Goal: Use online tool/utility: Utilize a website feature to perform a specific function

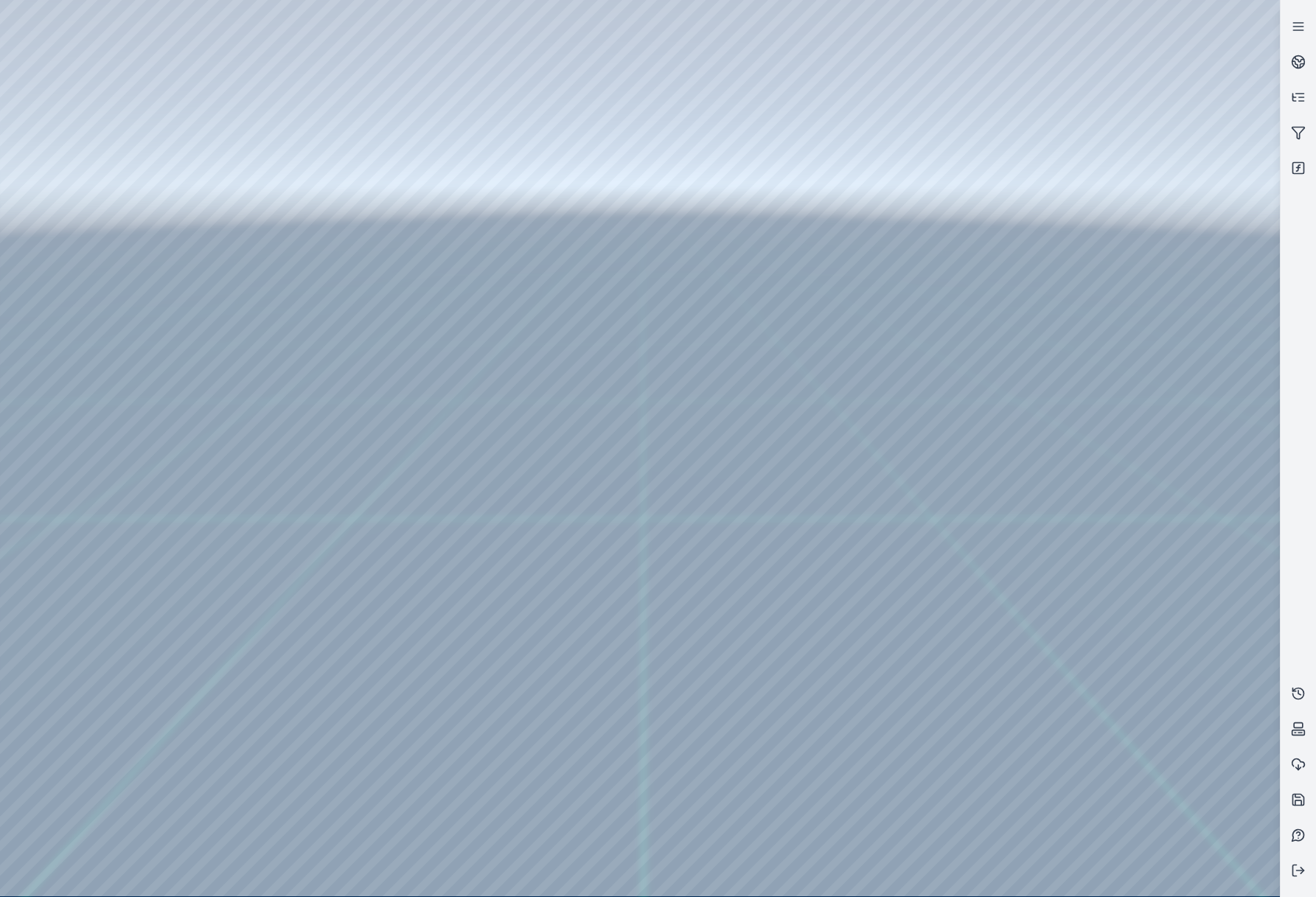
drag, startPoint x: 756, startPoint y: 484, endPoint x: 763, endPoint y: 548, distance: 64.4
drag, startPoint x: 467, startPoint y: 399, endPoint x: 599, endPoint y: 390, distance: 132.3
click at [103, 221] on div at bounding box center [640, 448] width 1280 height 896
click at [95, 191] on div at bounding box center [640, 448] width 1280 height 896
click at [110, 262] on div at bounding box center [640, 448] width 1280 height 896
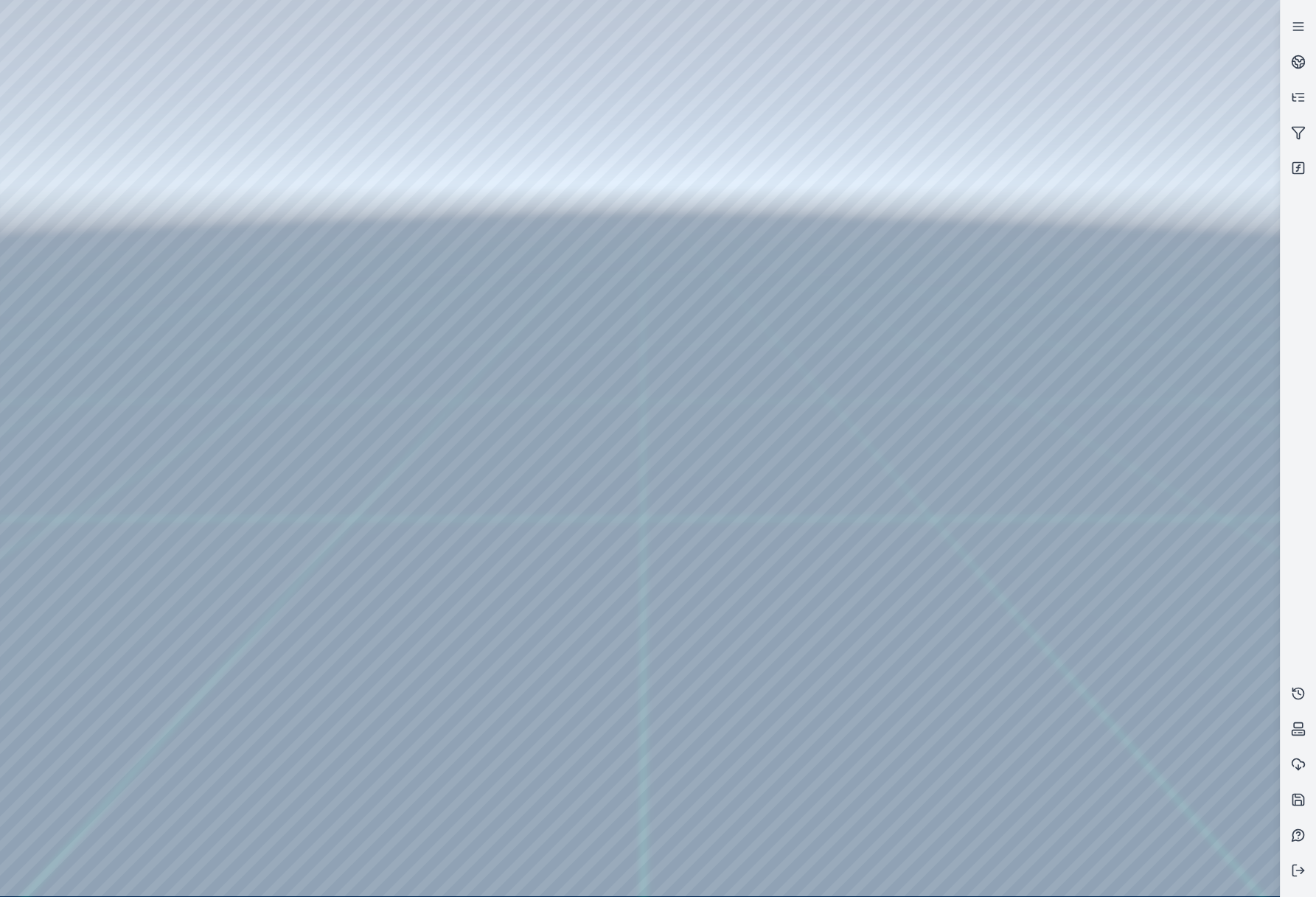
click at [409, 588] on div at bounding box center [640, 448] width 1280 height 896
click at [176, 62] on div at bounding box center [640, 448] width 1280 height 896
drag, startPoint x: 499, startPoint y: 479, endPoint x: 578, endPoint y: 399, distance: 112.4
click at [1299, 167] on icon at bounding box center [1298, 167] width 14 height 14
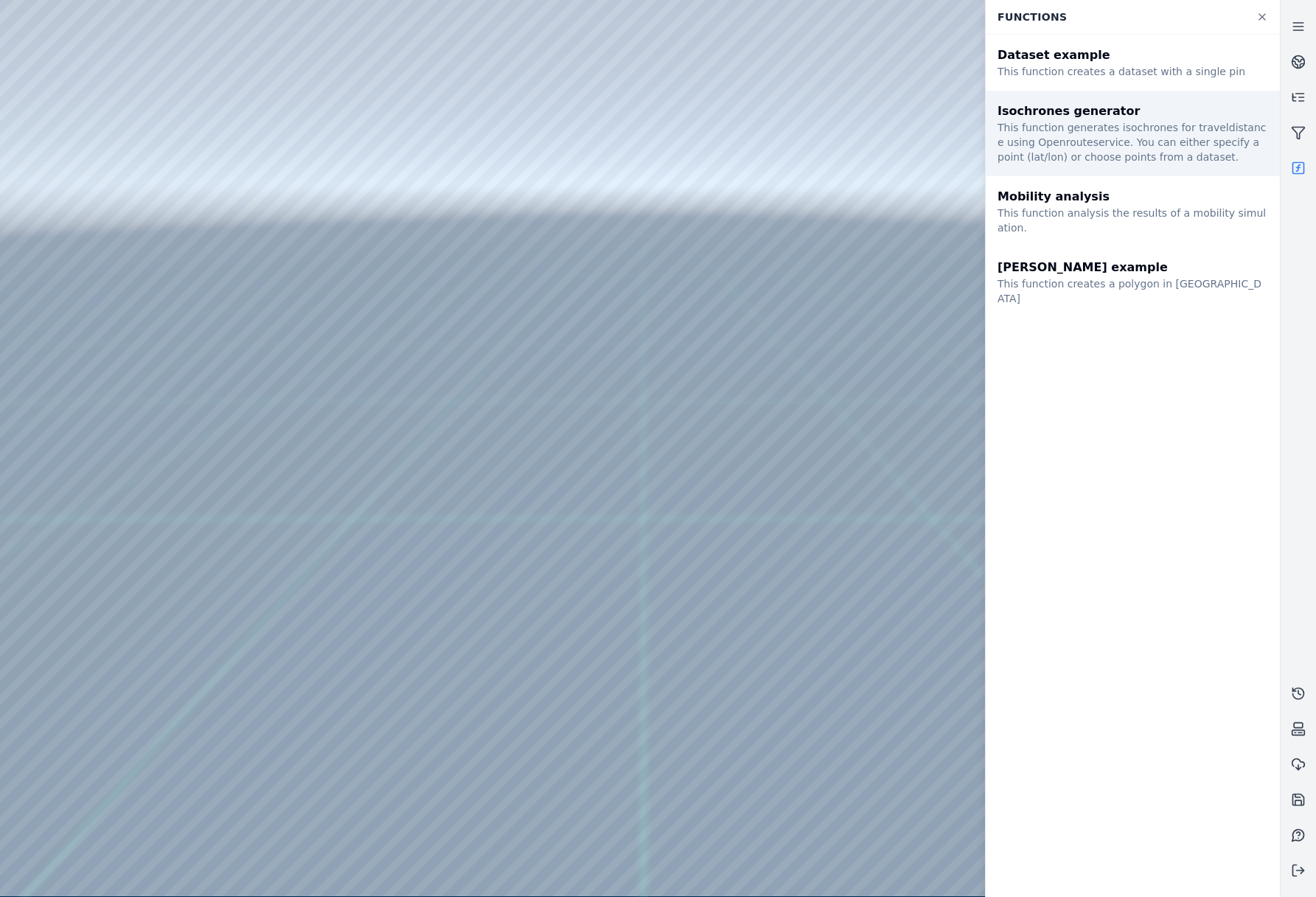
click at [1084, 145] on div "This function generates isochrones for traveldistance using Openrouteservice. Y…" at bounding box center [1133, 142] width 270 height 44
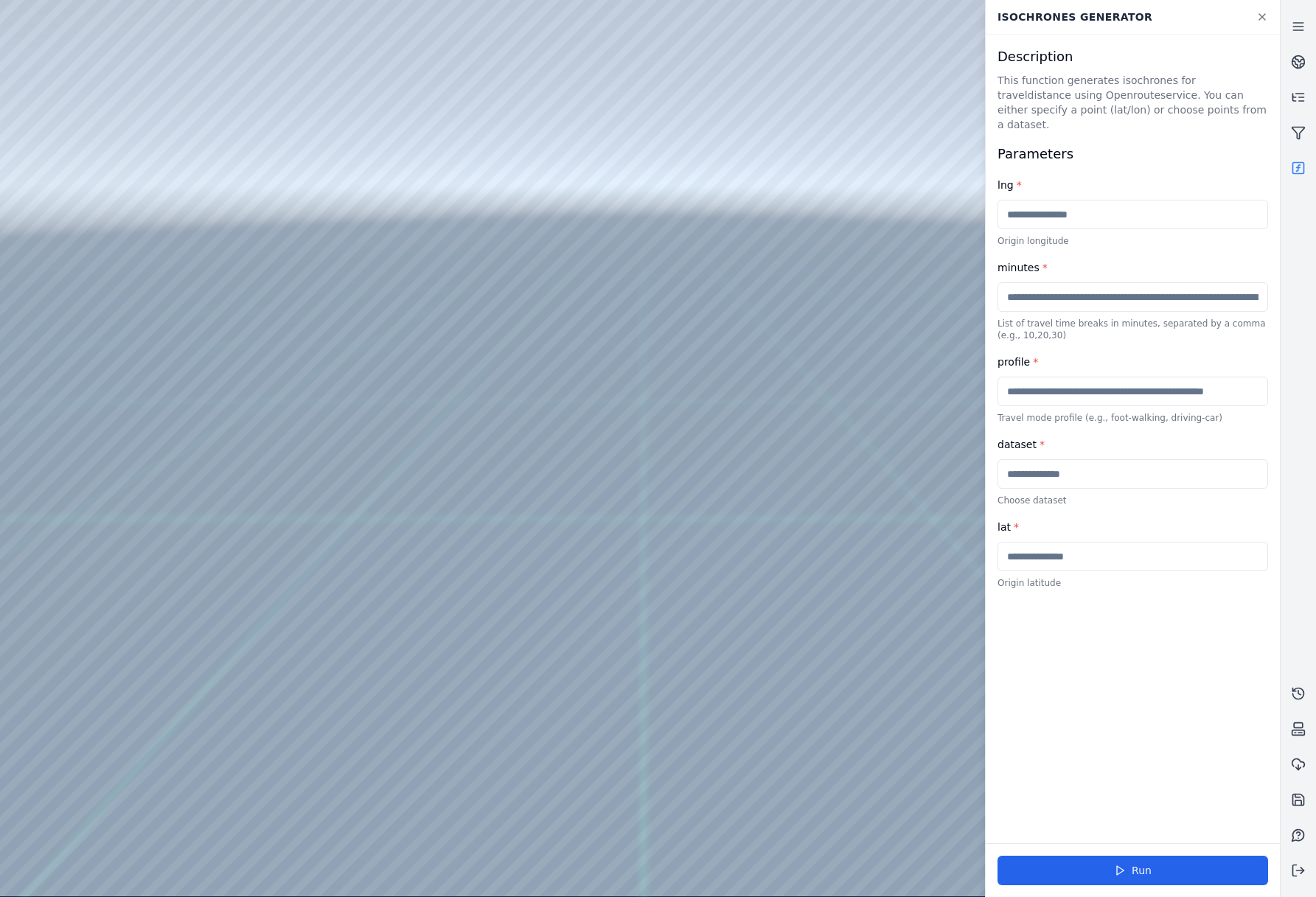
click at [1059, 469] on input "text" at bounding box center [1133, 473] width 270 height 30
type input "*******"
click at [1094, 857] on button "Run" at bounding box center [1133, 870] width 270 height 30
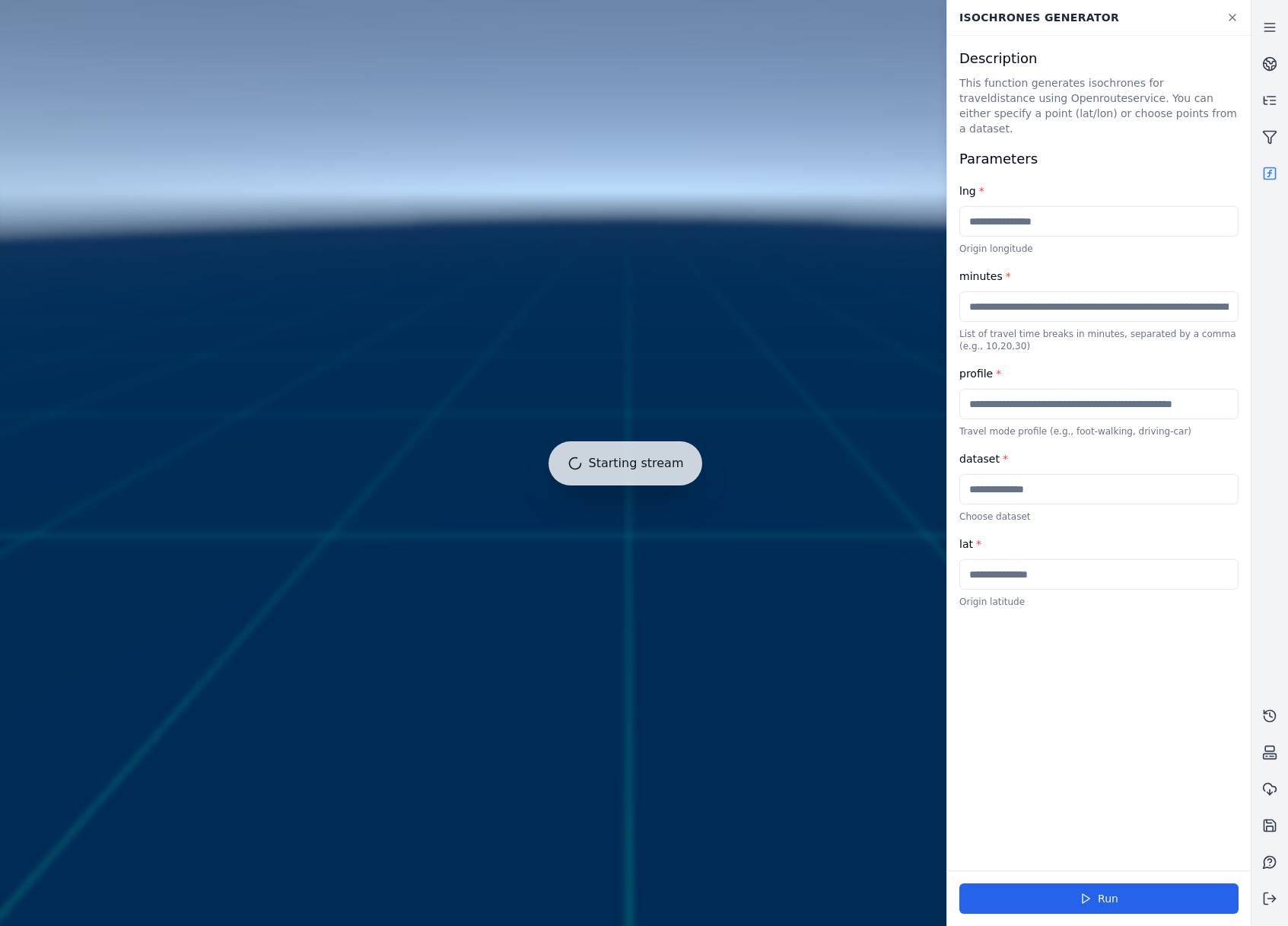
click at [1037, 481] on input "text" at bounding box center [1098, 489] width 279 height 31
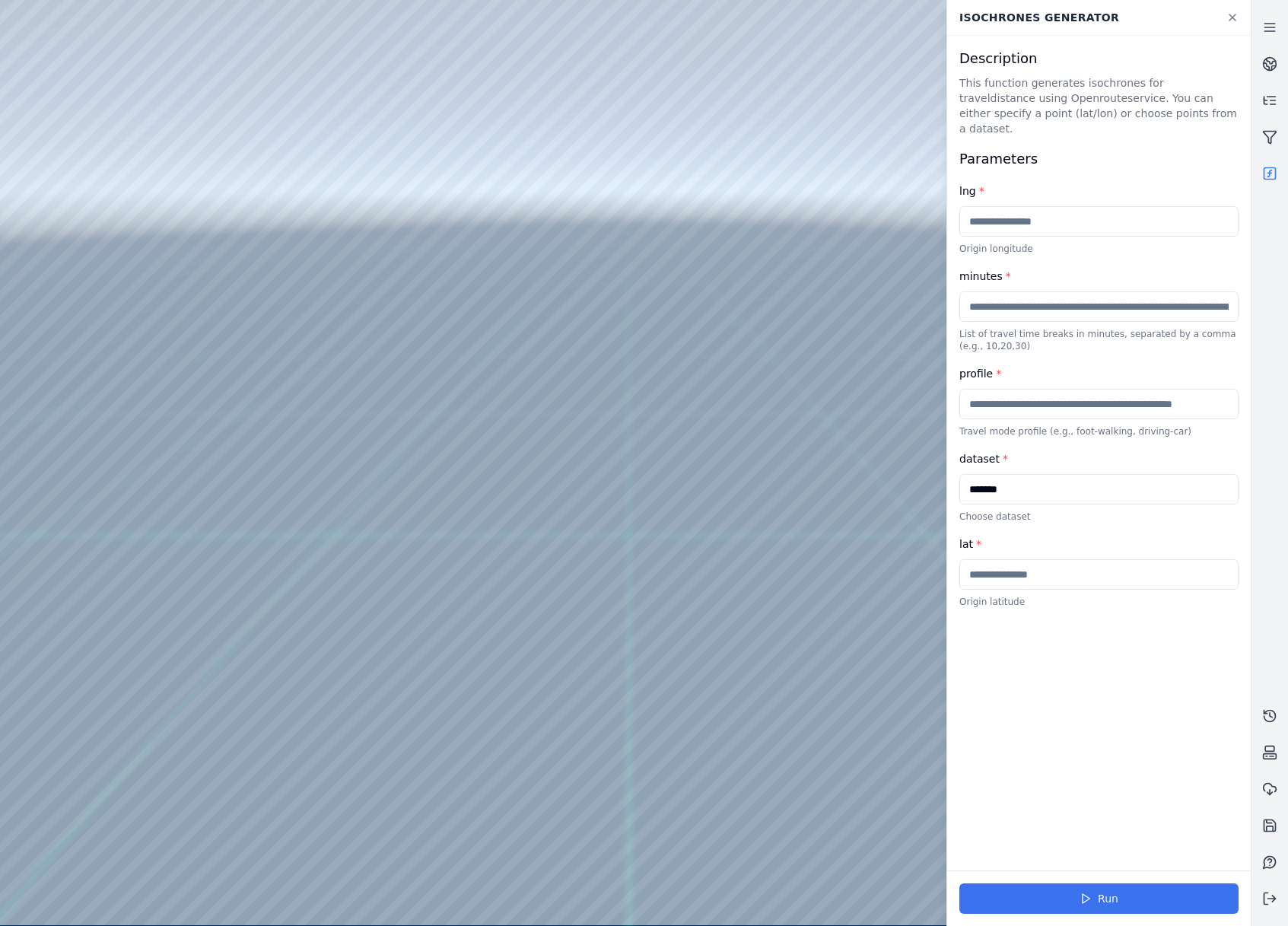
type input "*******"
click at [1132, 886] on button "Run" at bounding box center [1098, 899] width 279 height 31
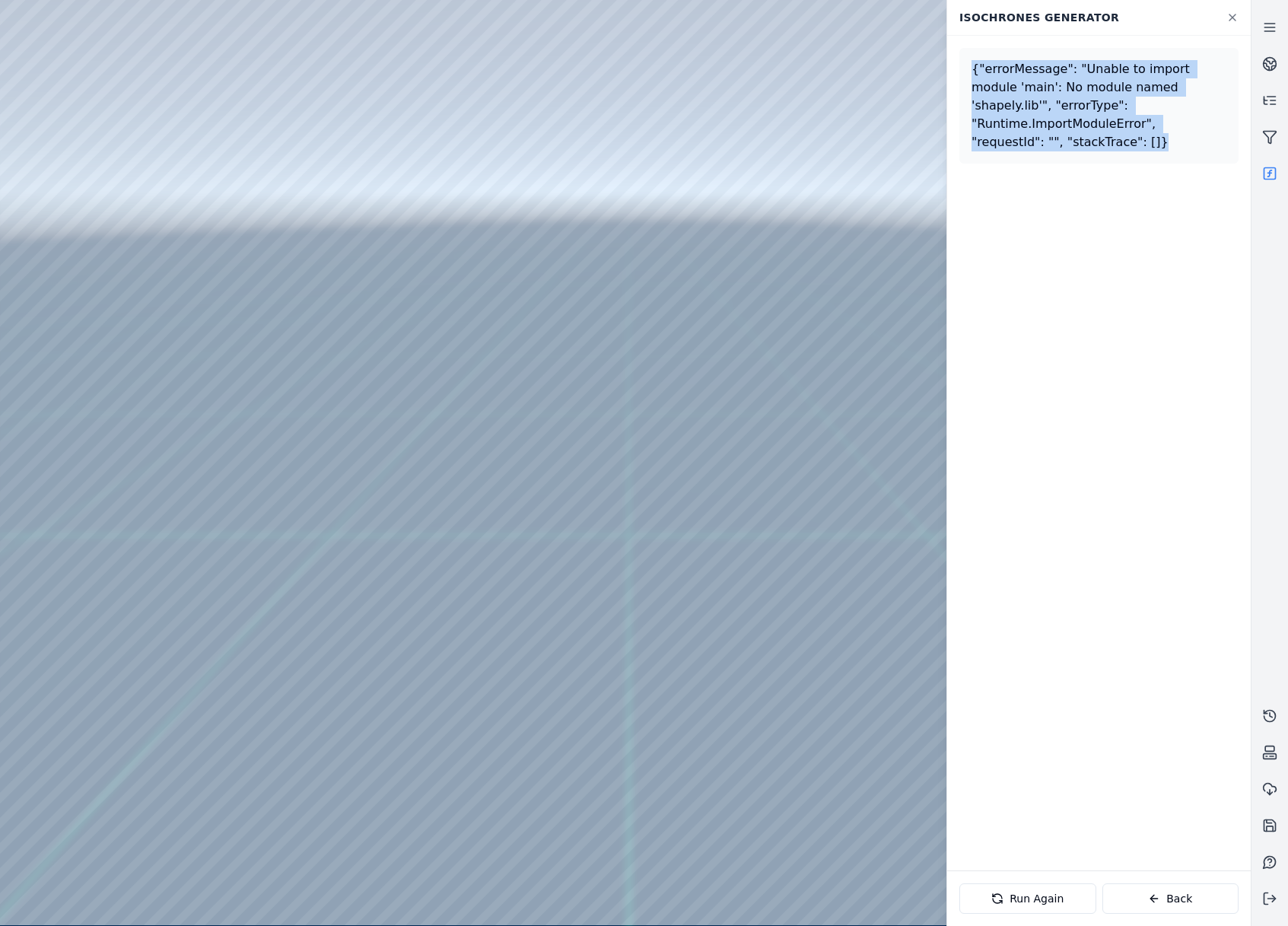
drag, startPoint x: 1143, startPoint y: 132, endPoint x: 968, endPoint y: 70, distance: 185.7
click at [968, 70] on div "{"errorMessage": "Unable to import module 'main': No module named 'shapely.lib'…" at bounding box center [1098, 105] width 279 height 115
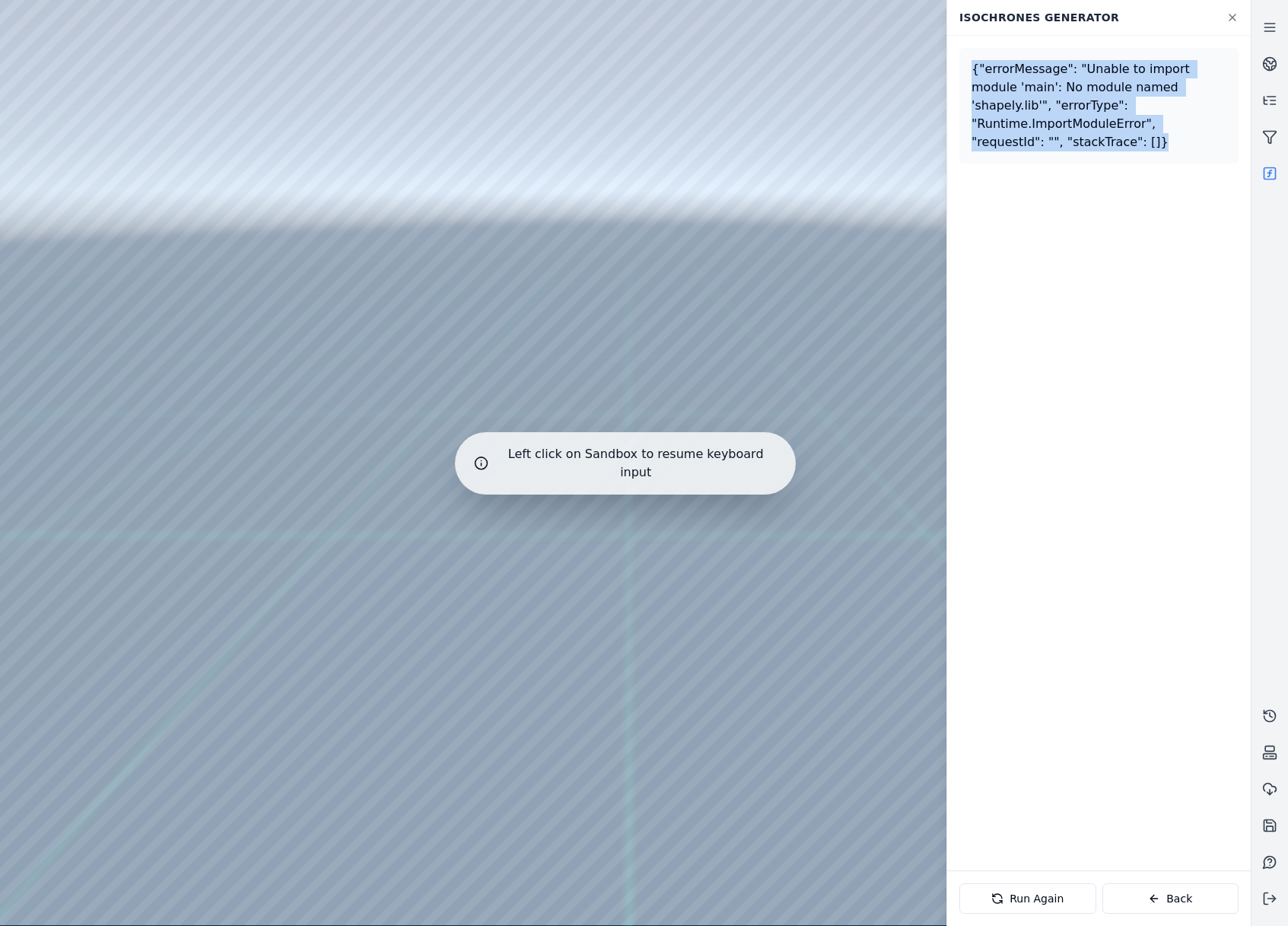
copy div "{"errorMessage": "Unable to import module 'main': No module named 'shapely.lib'…"
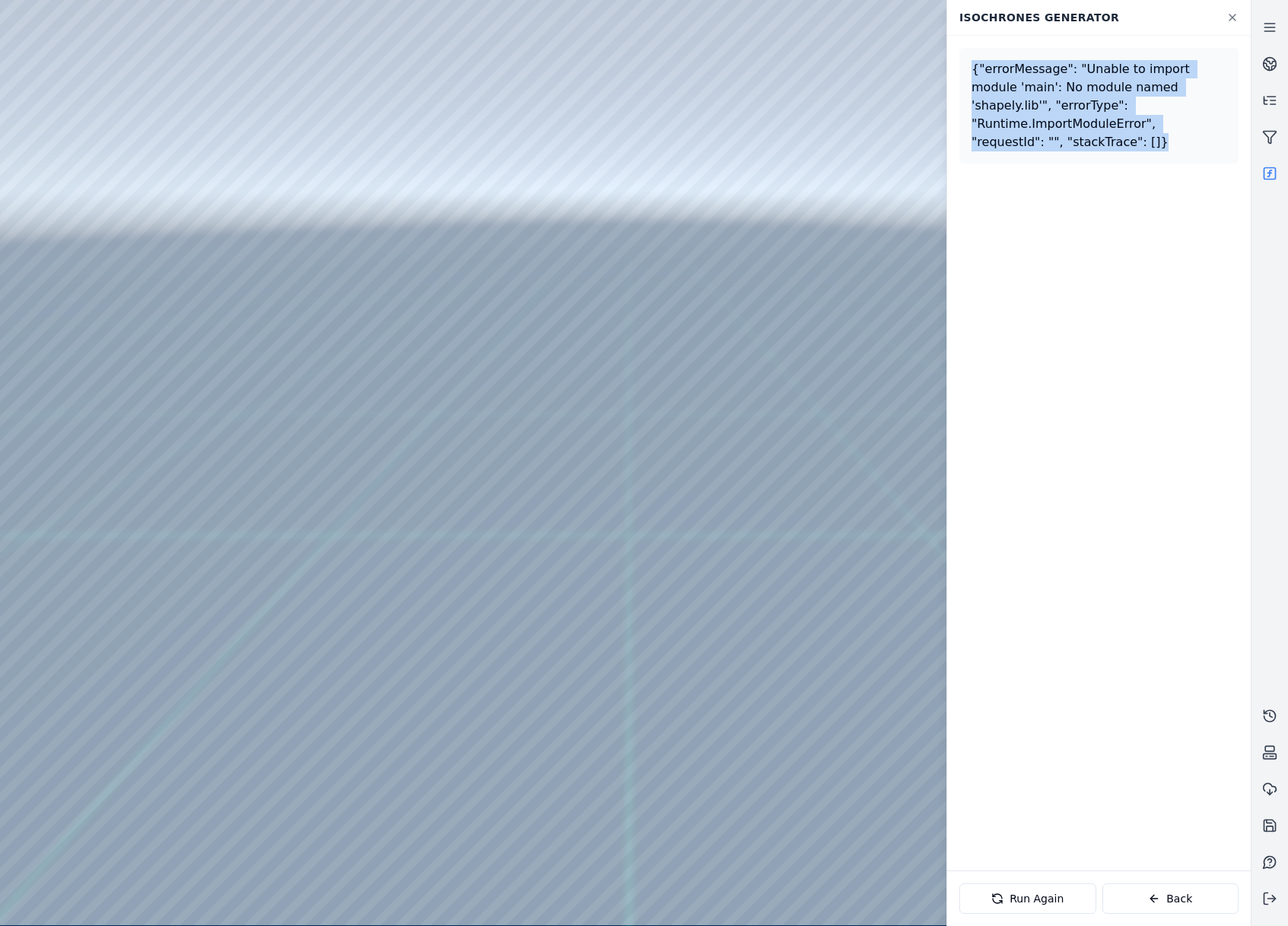
click at [1041, 188] on div "{"errorMessage": "Unable to import module 'main': No module named 'shapely.lib'…" at bounding box center [1099, 453] width 303 height 835
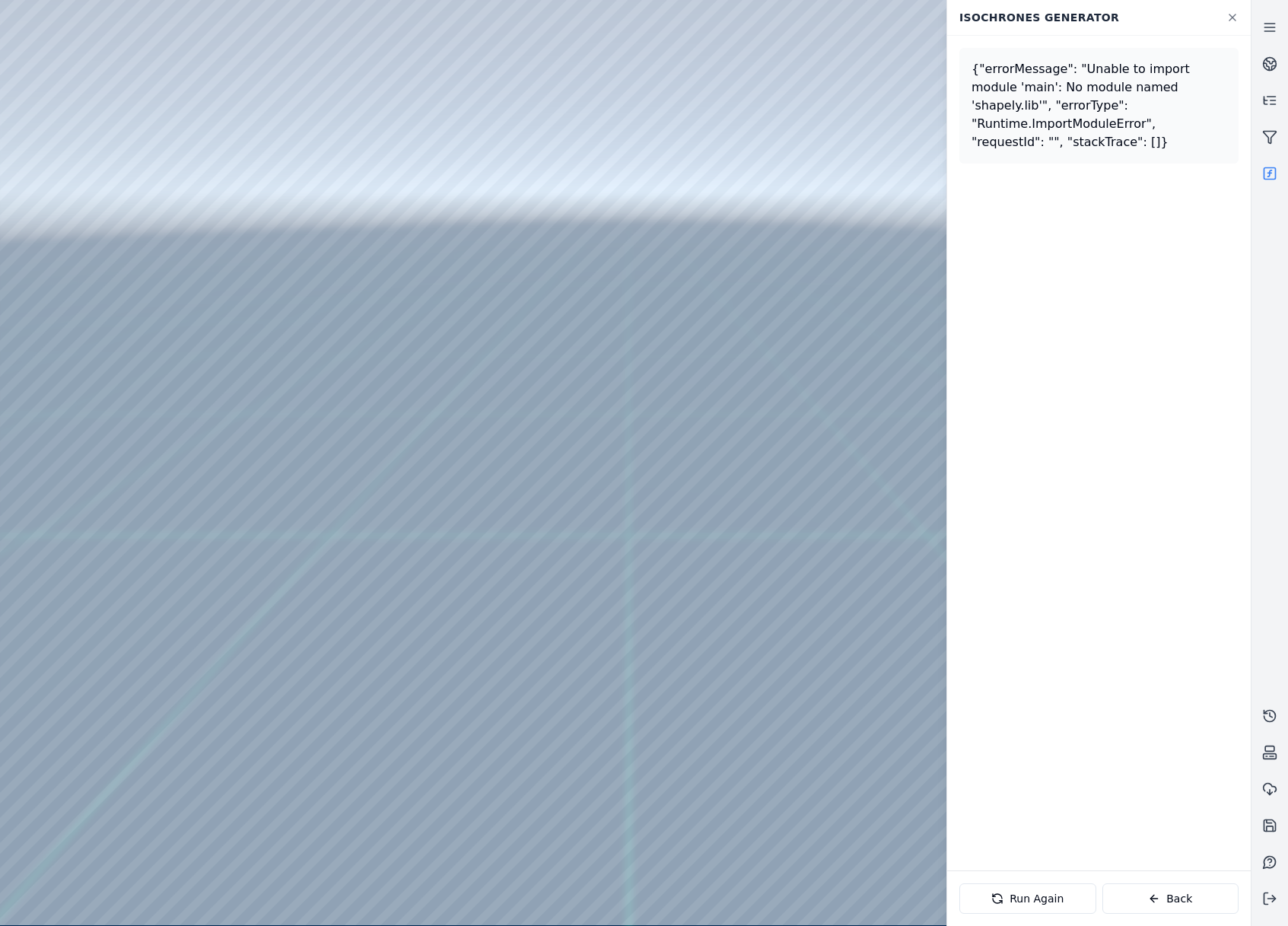
click at [463, 377] on div at bounding box center [625, 463] width 1250 height 925
click at [111, 386] on div at bounding box center [625, 463] width 1250 height 925
click at [79, 296] on div at bounding box center [625, 463] width 1250 height 925
click at [435, 49] on div at bounding box center [625, 463] width 1250 height 925
click at [370, 139] on div at bounding box center [625, 463] width 1250 height 925
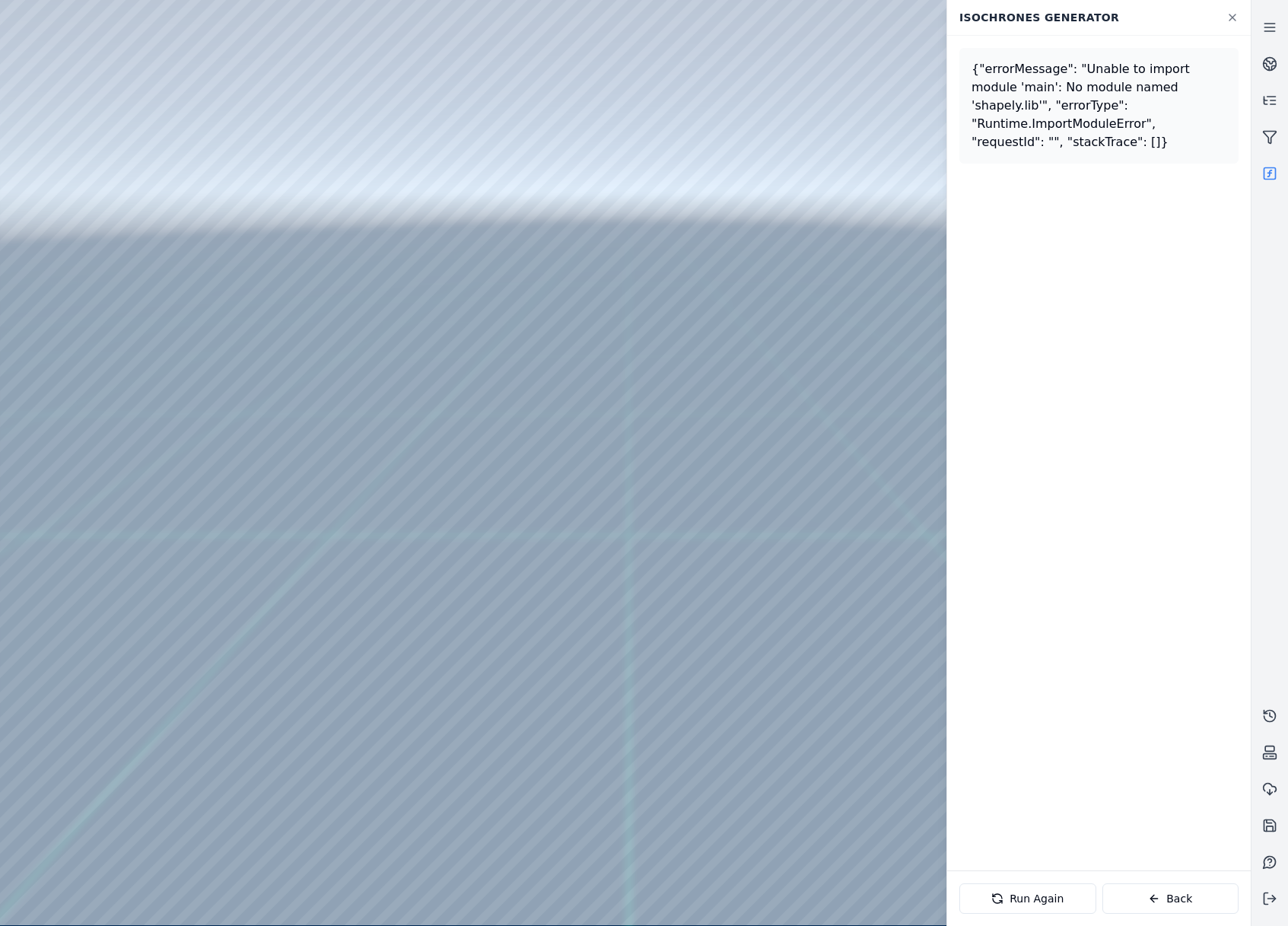
click at [230, 141] on div at bounding box center [625, 463] width 1250 height 925
click at [1226, 20] on icon at bounding box center [1231, 17] width 12 height 12
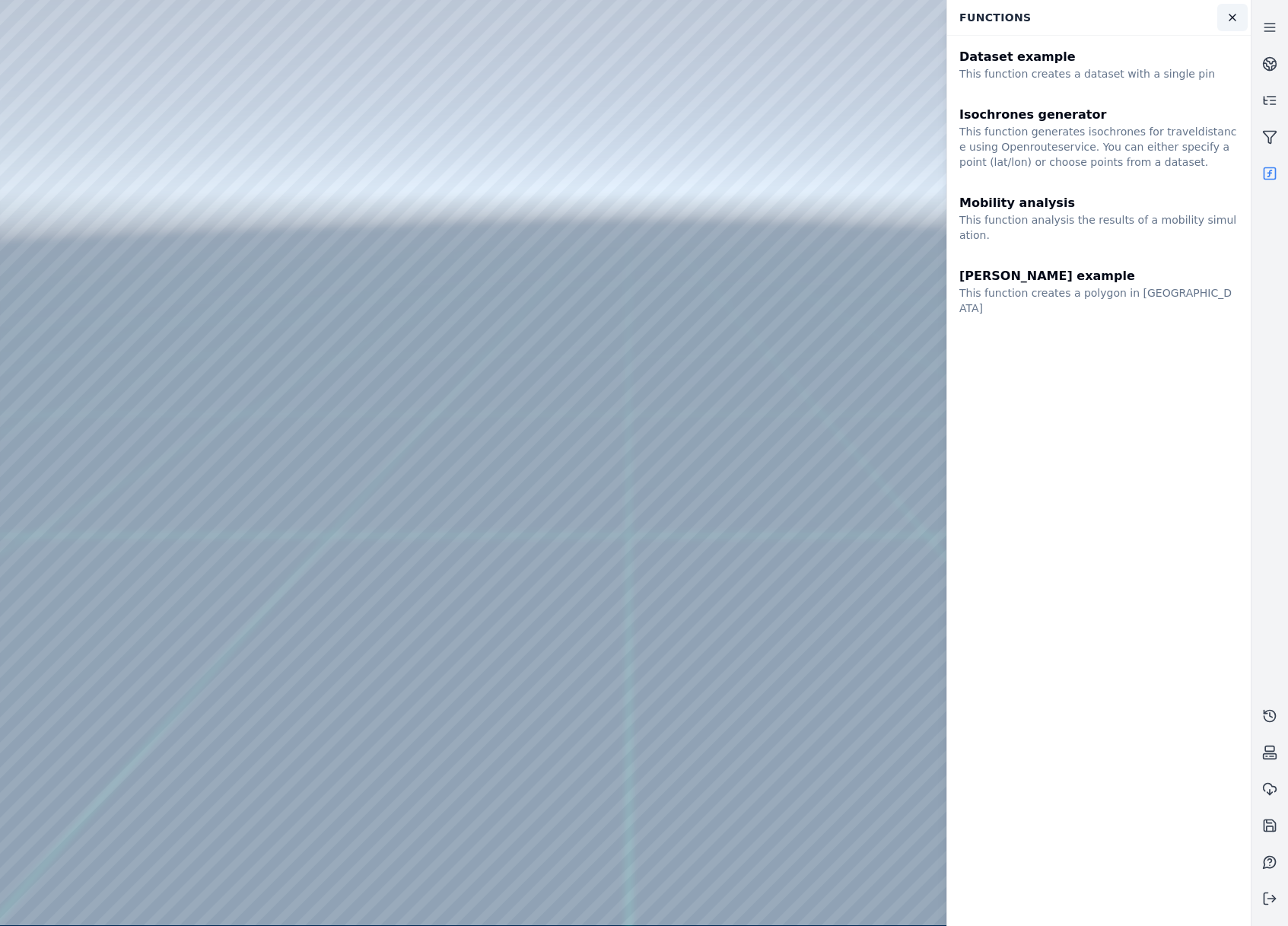
click at [1238, 12] on icon at bounding box center [1231, 17] width 12 height 12
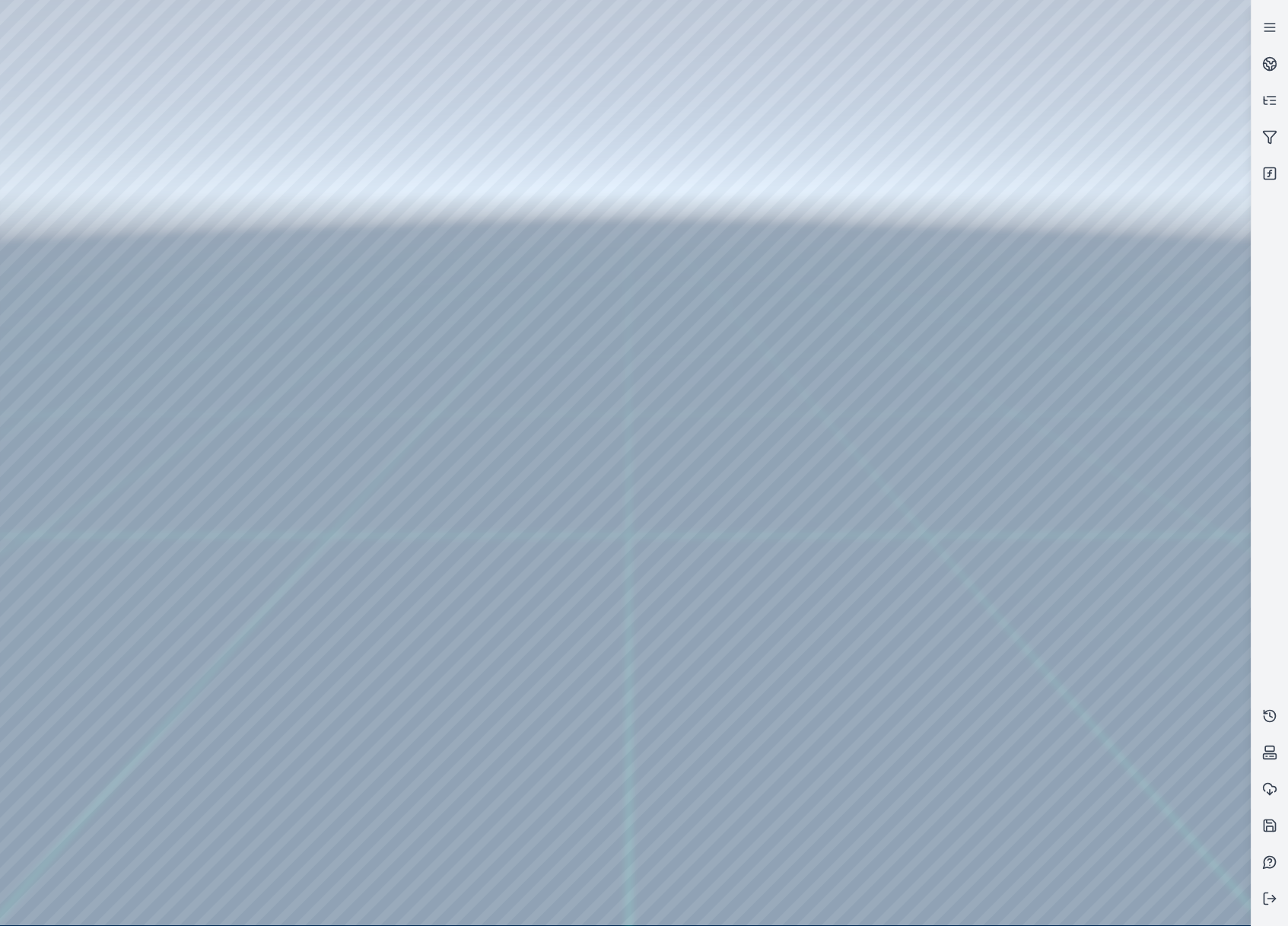
click at [1225, 138] on div at bounding box center [625, 463] width 1250 height 925
click at [1132, 273] on div at bounding box center [625, 463] width 1250 height 925
click at [1063, 321] on div at bounding box center [625, 463] width 1250 height 925
click at [1042, 384] on div at bounding box center [625, 463] width 1250 height 925
click at [1053, 328] on div at bounding box center [625, 463] width 1250 height 925
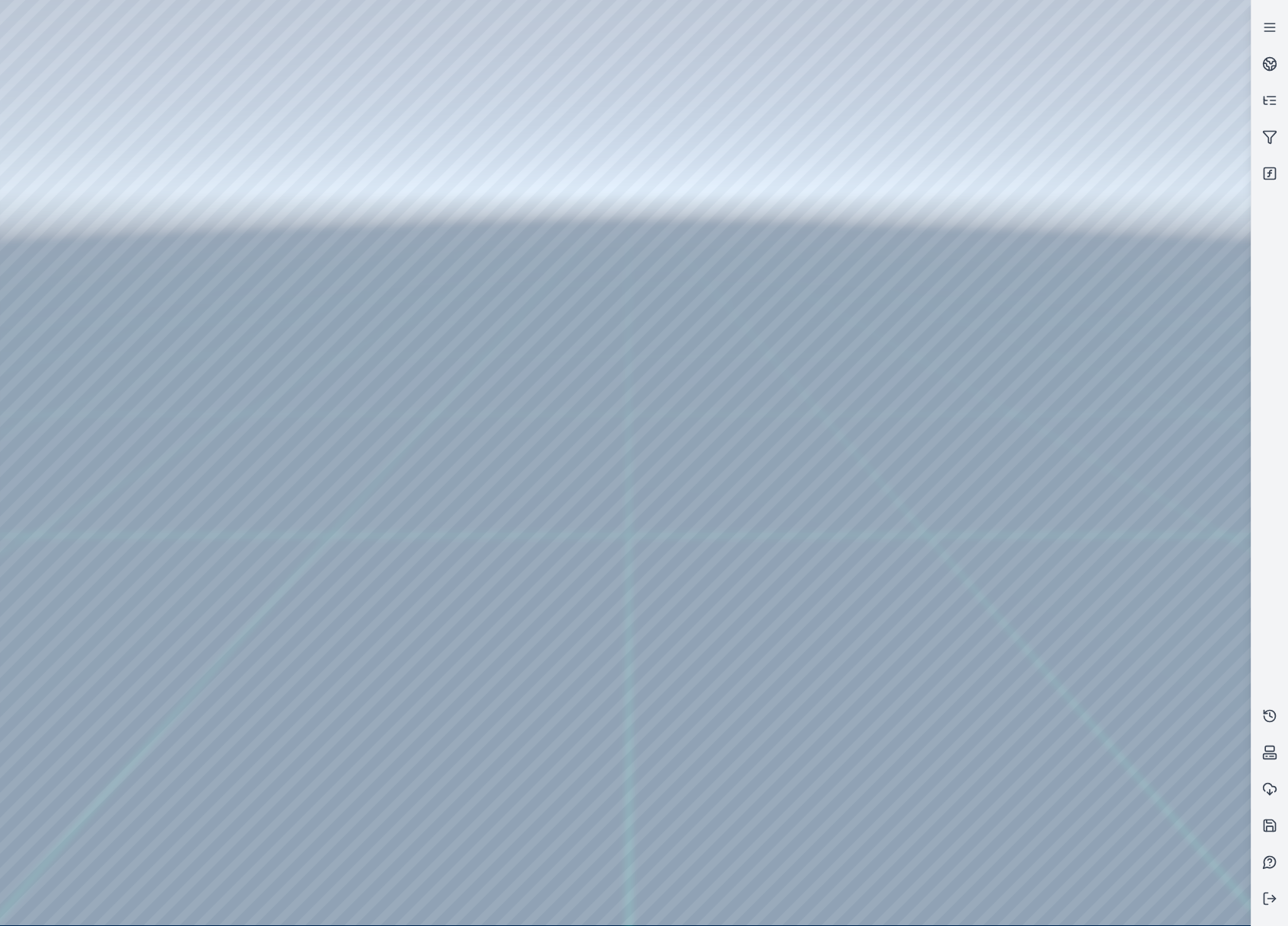
click at [1076, 387] on div at bounding box center [625, 463] width 1250 height 925
click at [1089, 194] on div at bounding box center [625, 463] width 1250 height 925
click at [1091, 252] on div at bounding box center [625, 463] width 1250 height 925
click at [1091, 201] on div at bounding box center [625, 463] width 1250 height 925
click at [1056, 262] on div at bounding box center [625, 463] width 1250 height 925
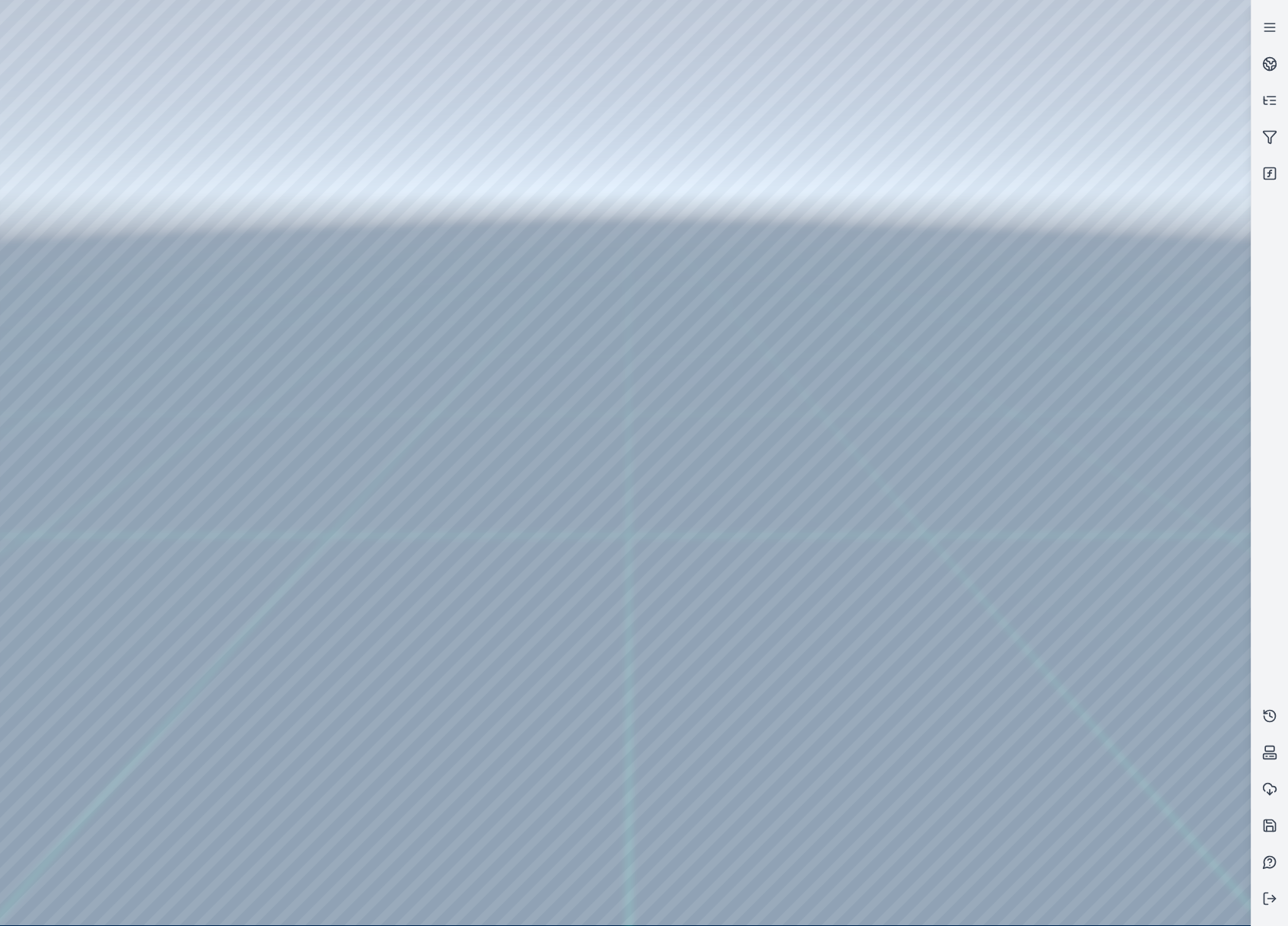
click at [192, 60] on div at bounding box center [625, 463] width 1250 height 925
drag, startPoint x: 108, startPoint y: 15, endPoint x: 185, endPoint y: 35, distance: 79.6
click at [185, 35] on div at bounding box center [625, 463] width 1250 height 925
drag, startPoint x: 339, startPoint y: 209, endPoint x: 398, endPoint y: 259, distance: 77.3
click at [1081, 797] on div at bounding box center [625, 463] width 1250 height 925
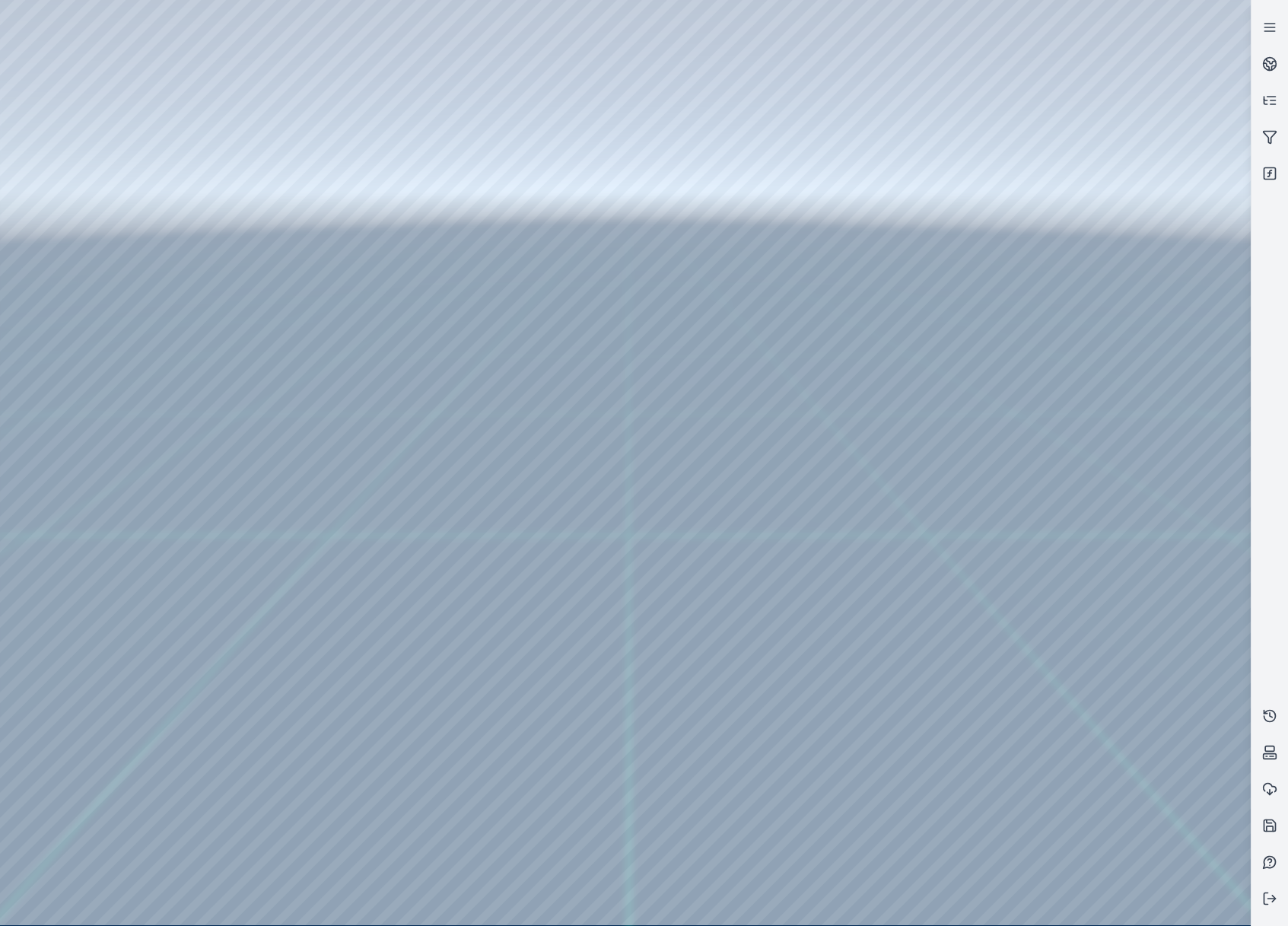
click at [1057, 745] on div at bounding box center [625, 463] width 1250 height 925
drag, startPoint x: 575, startPoint y: 504, endPoint x: 556, endPoint y: 476, distance: 33.8
click at [1079, 745] on div at bounding box center [625, 463] width 1250 height 925
click at [1079, 798] on div at bounding box center [625, 463] width 1250 height 925
click at [1136, 746] on div at bounding box center [625, 463] width 1250 height 925
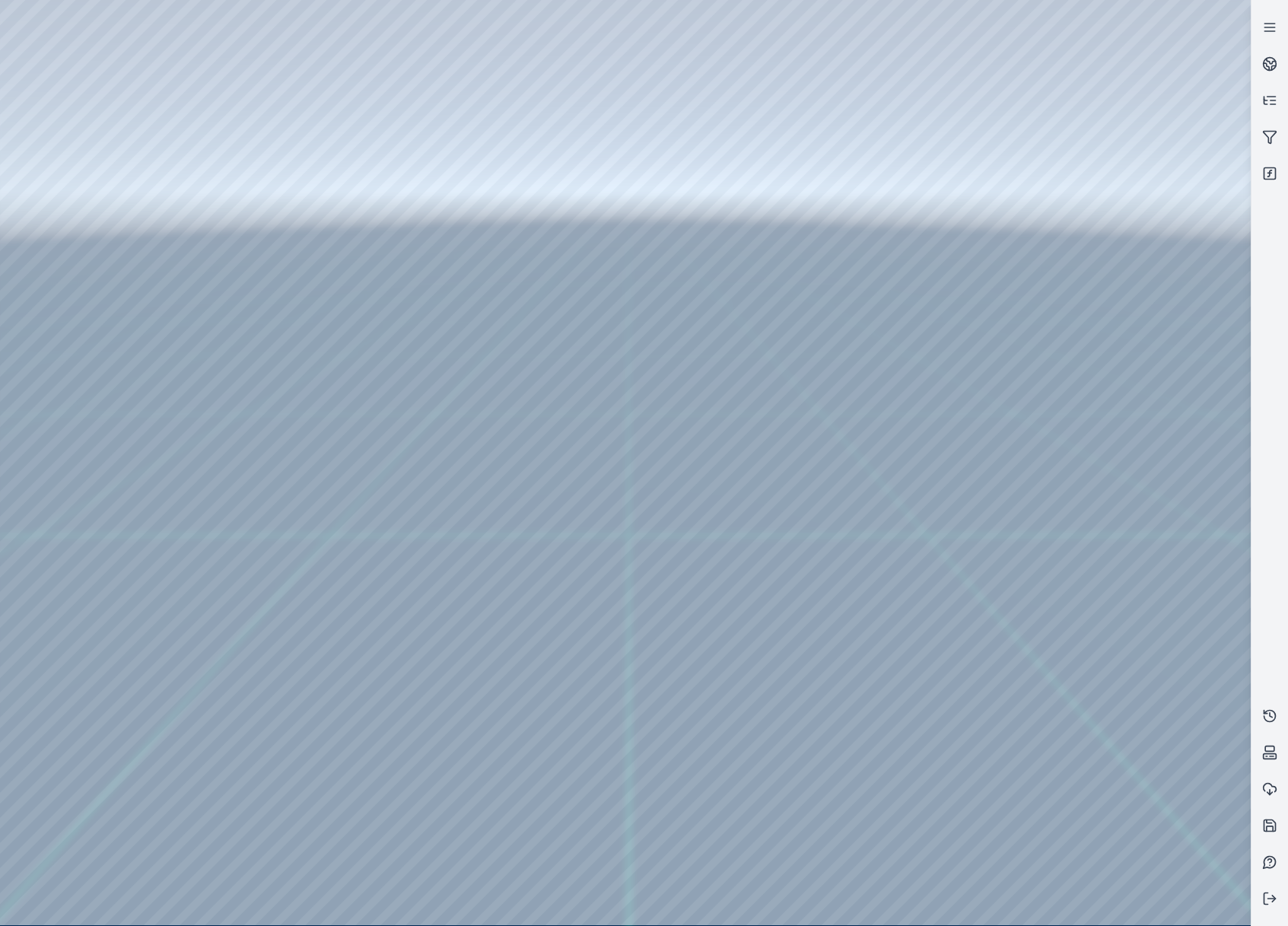
drag, startPoint x: 679, startPoint y: 511, endPoint x: 657, endPoint y: 503, distance: 23.4
drag, startPoint x: 637, startPoint y: 484, endPoint x: 269, endPoint y: 379, distance: 382.7
drag, startPoint x: 581, startPoint y: 360, endPoint x: 520, endPoint y: 357, distance: 61.1
drag, startPoint x: 759, startPoint y: 376, endPoint x: 830, endPoint y: 367, distance: 71.6
click at [1106, 702] on div at bounding box center [625, 463] width 1250 height 925
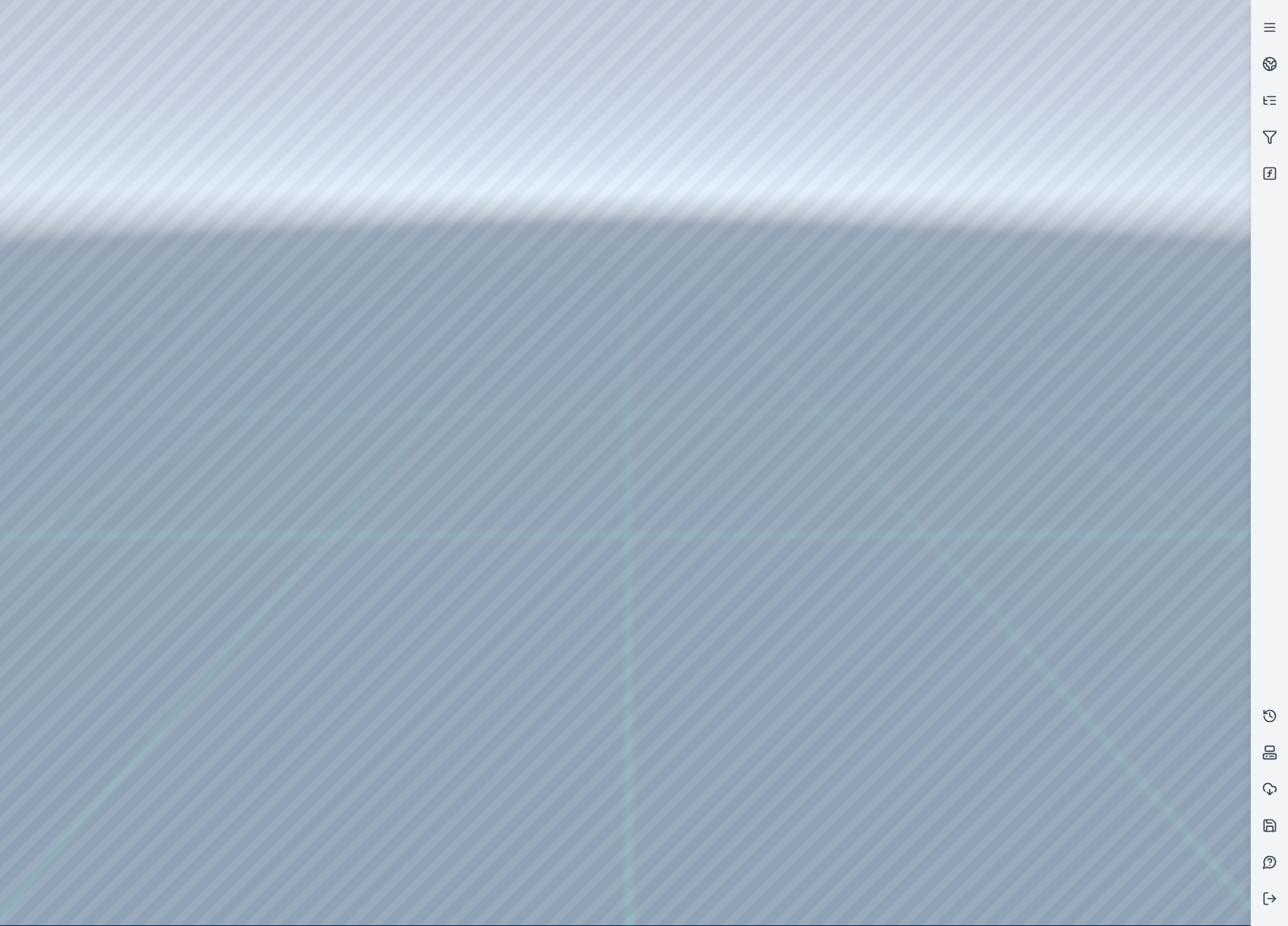
click at [1074, 780] on div at bounding box center [625, 463] width 1250 height 925
drag, startPoint x: 415, startPoint y: 376, endPoint x: 694, endPoint y: 421, distance: 282.6
drag, startPoint x: 346, startPoint y: 413, endPoint x: 330, endPoint y: 376, distance: 40.3
click at [1228, 29] on div at bounding box center [625, 463] width 1250 height 925
click at [917, 84] on div at bounding box center [625, 463] width 1250 height 925
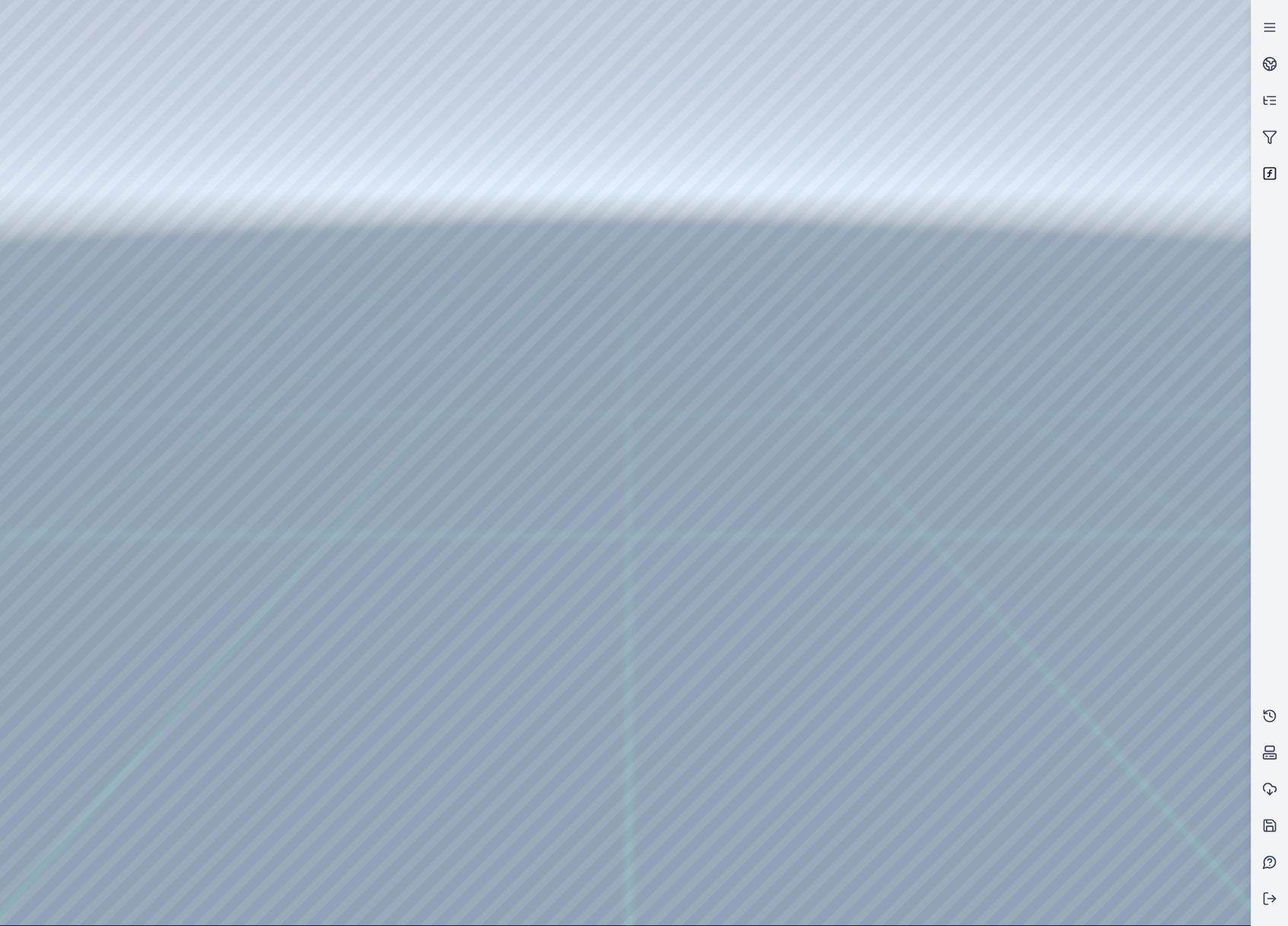
click at [1275, 164] on link at bounding box center [1269, 174] width 36 height 36
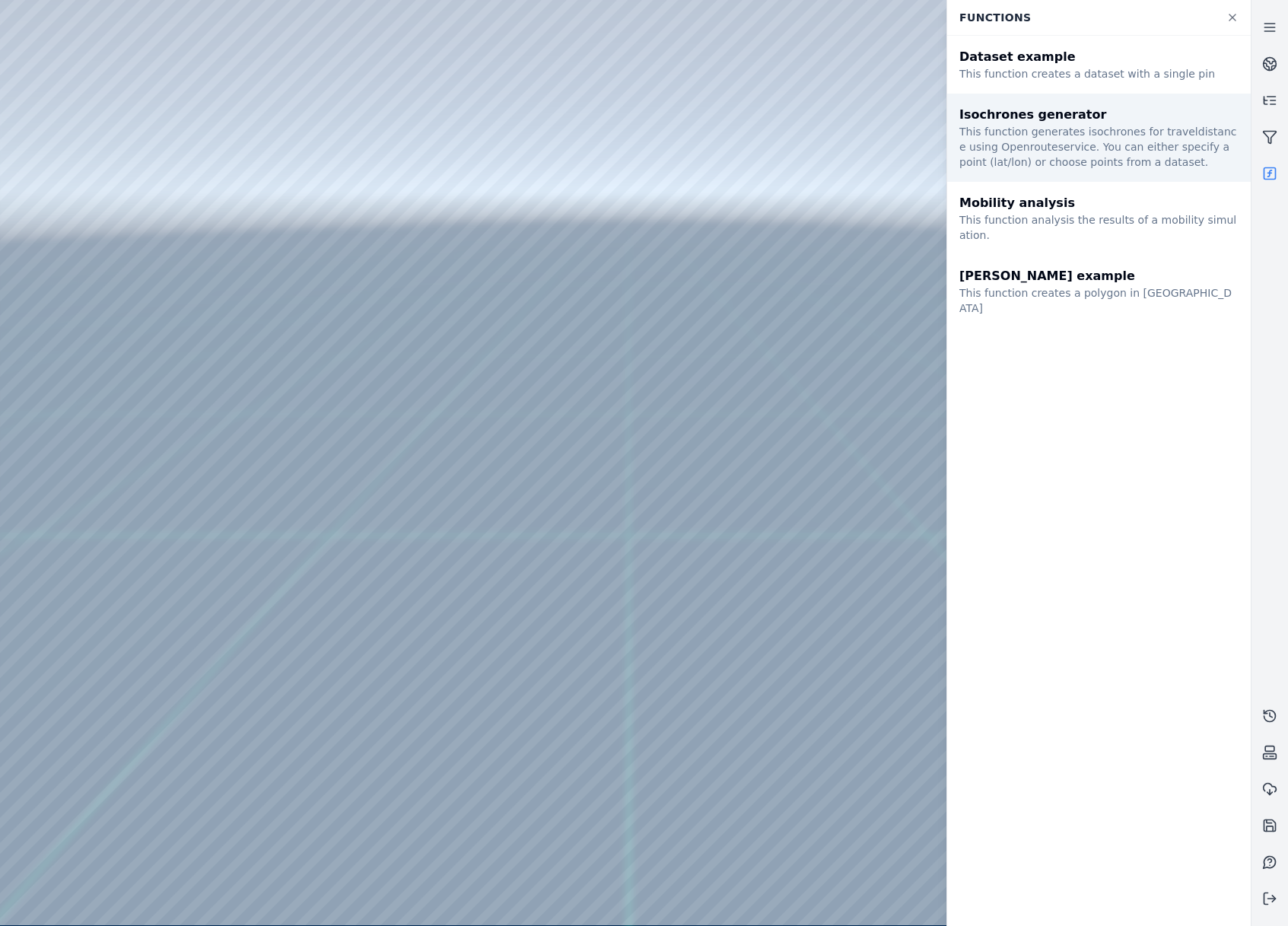
click at [1079, 159] on div "This function generates isochrones for traveldistance using Openrouteservice. Y…" at bounding box center [1098, 147] width 279 height 46
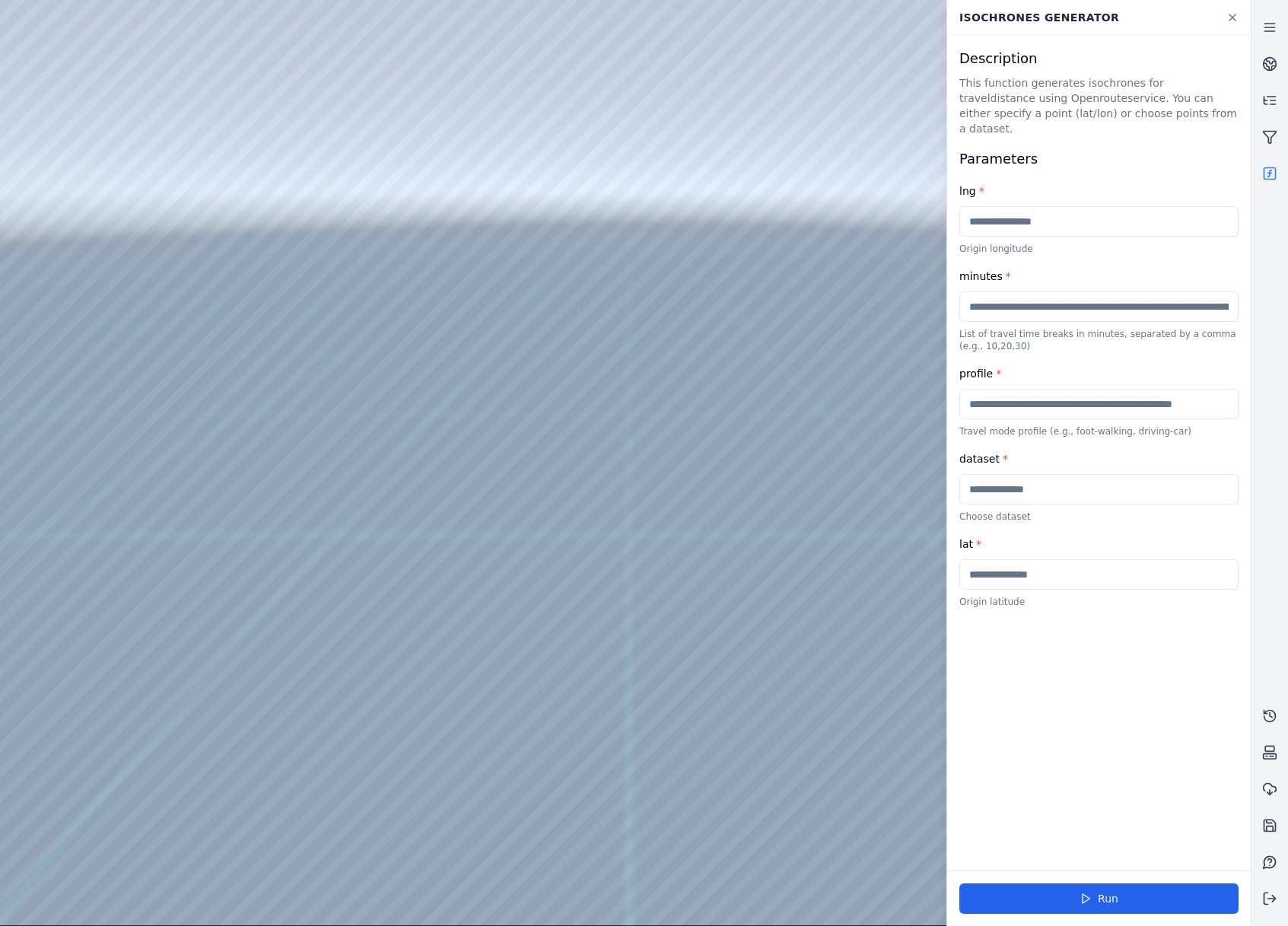
click at [1055, 474] on input "text" at bounding box center [1098, 489] width 279 height 31
type input "*******"
click at [1098, 913] on div "Run" at bounding box center [1099, 898] width 303 height 56
click at [1097, 902] on button "Run" at bounding box center [1098, 899] width 279 height 31
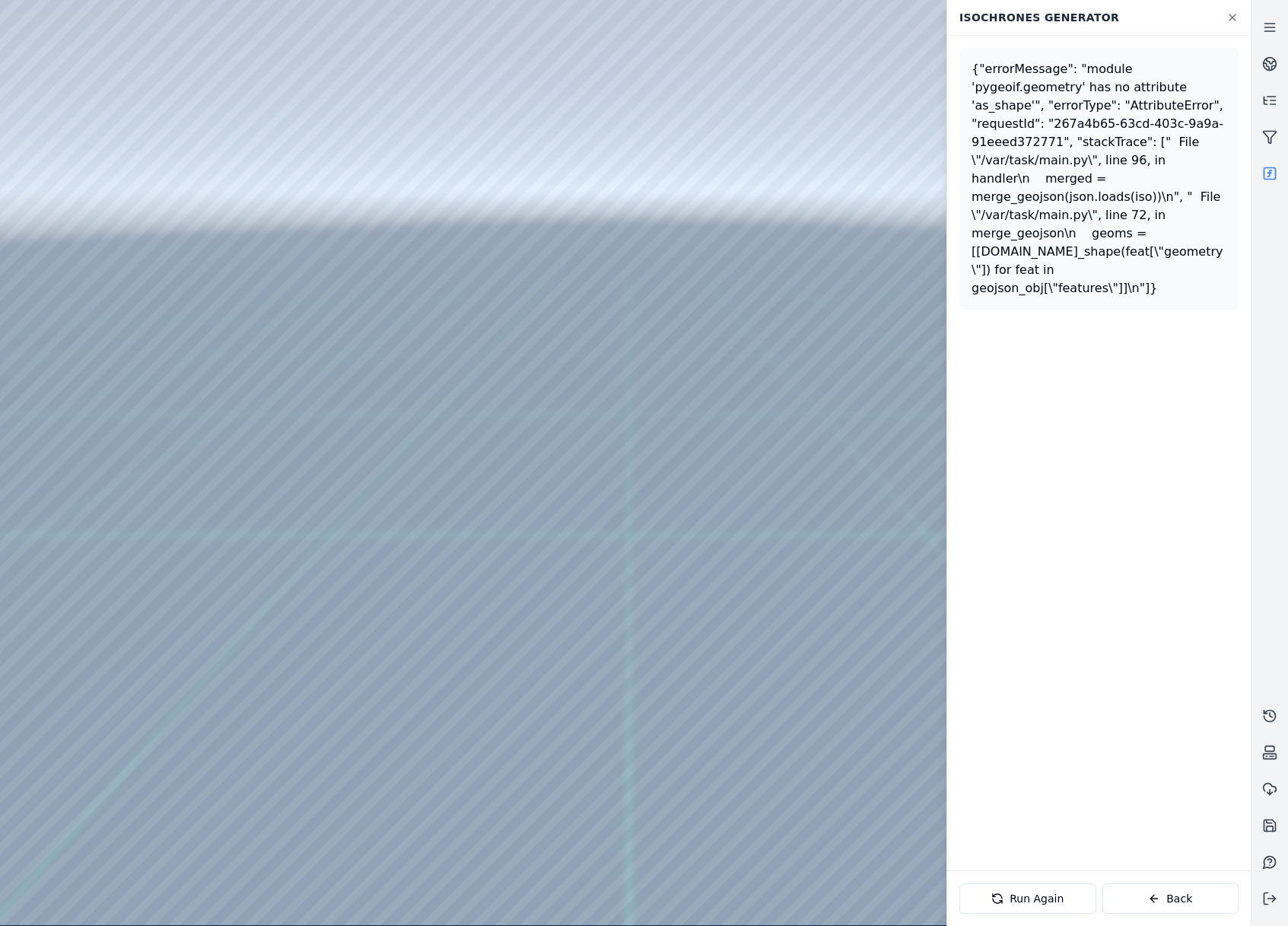
drag, startPoint x: 972, startPoint y: 69, endPoint x: 1205, endPoint y: 234, distance: 285.5
click at [1205, 234] on div "{"errorMessage": "module 'pygeoif.geometry' has no attribute 'as_shape'", "erro…" at bounding box center [1099, 179] width 254 height 237
copy div "{"errorMessage": "module 'pygeoif.geometry' has no attribute 'as_shape'", "erro…"
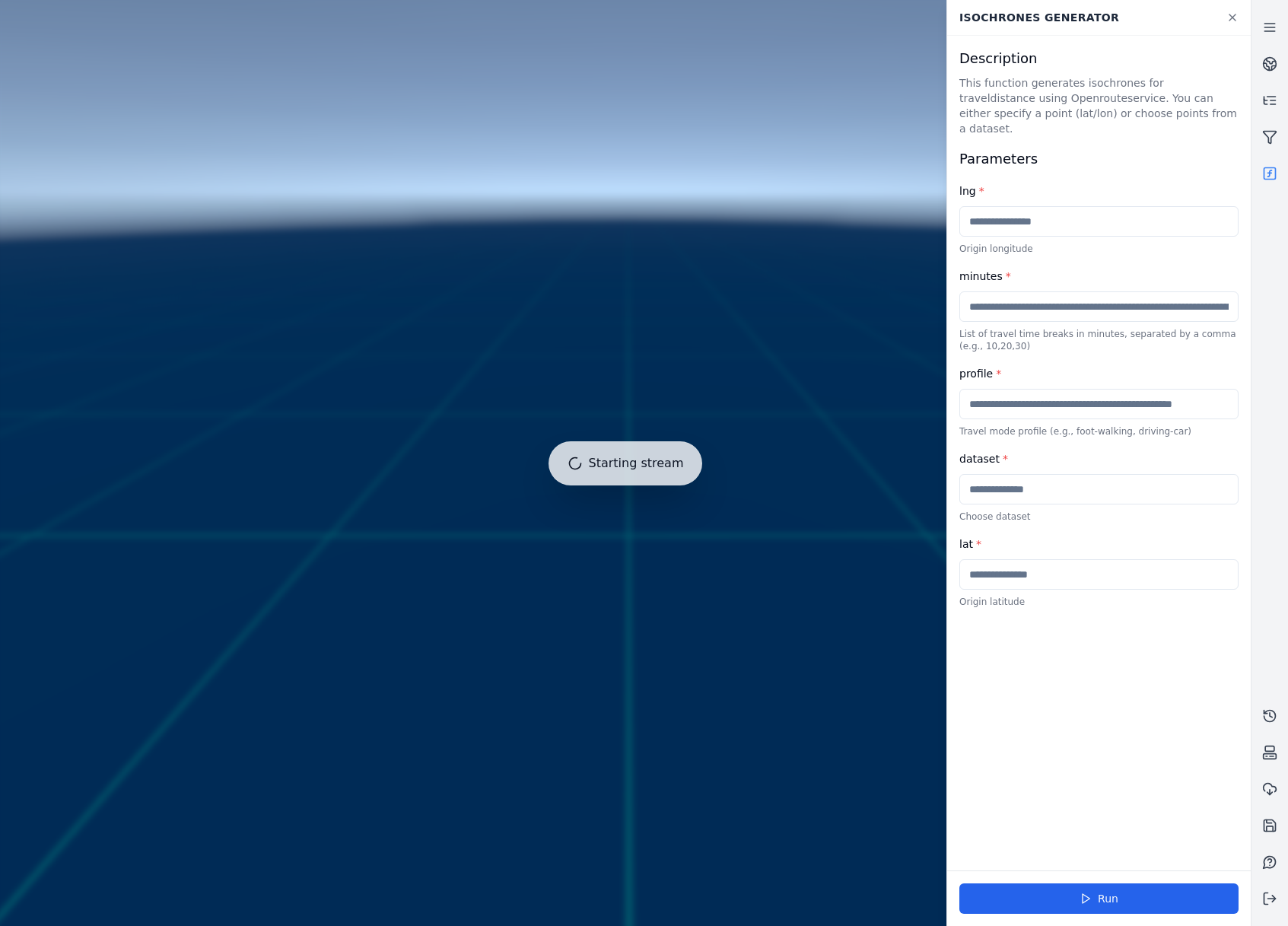
click at [1013, 474] on input "text" at bounding box center [1098, 489] width 279 height 31
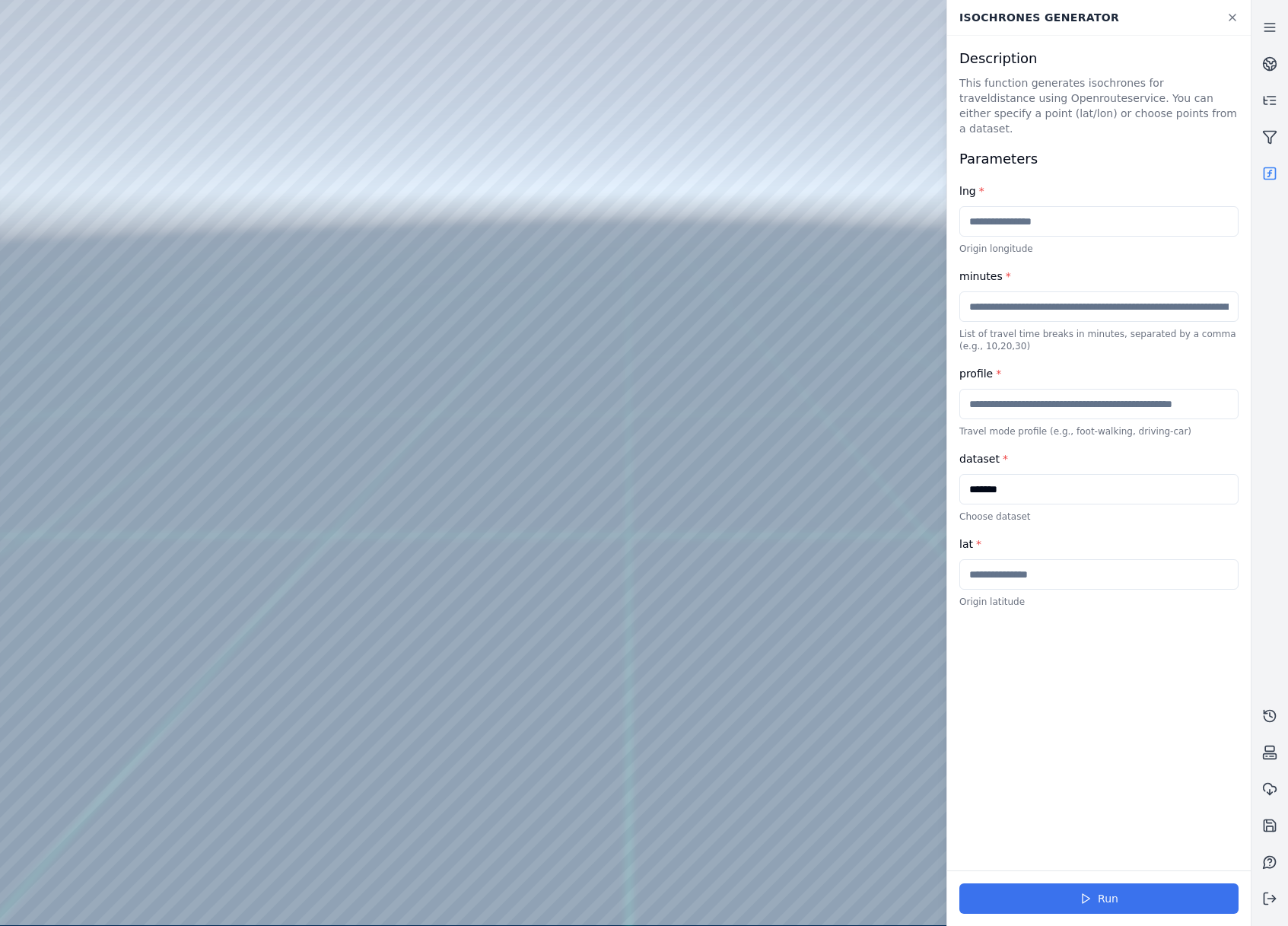
type input "*******"
click at [1092, 902] on icon at bounding box center [1085, 898] width 12 height 12
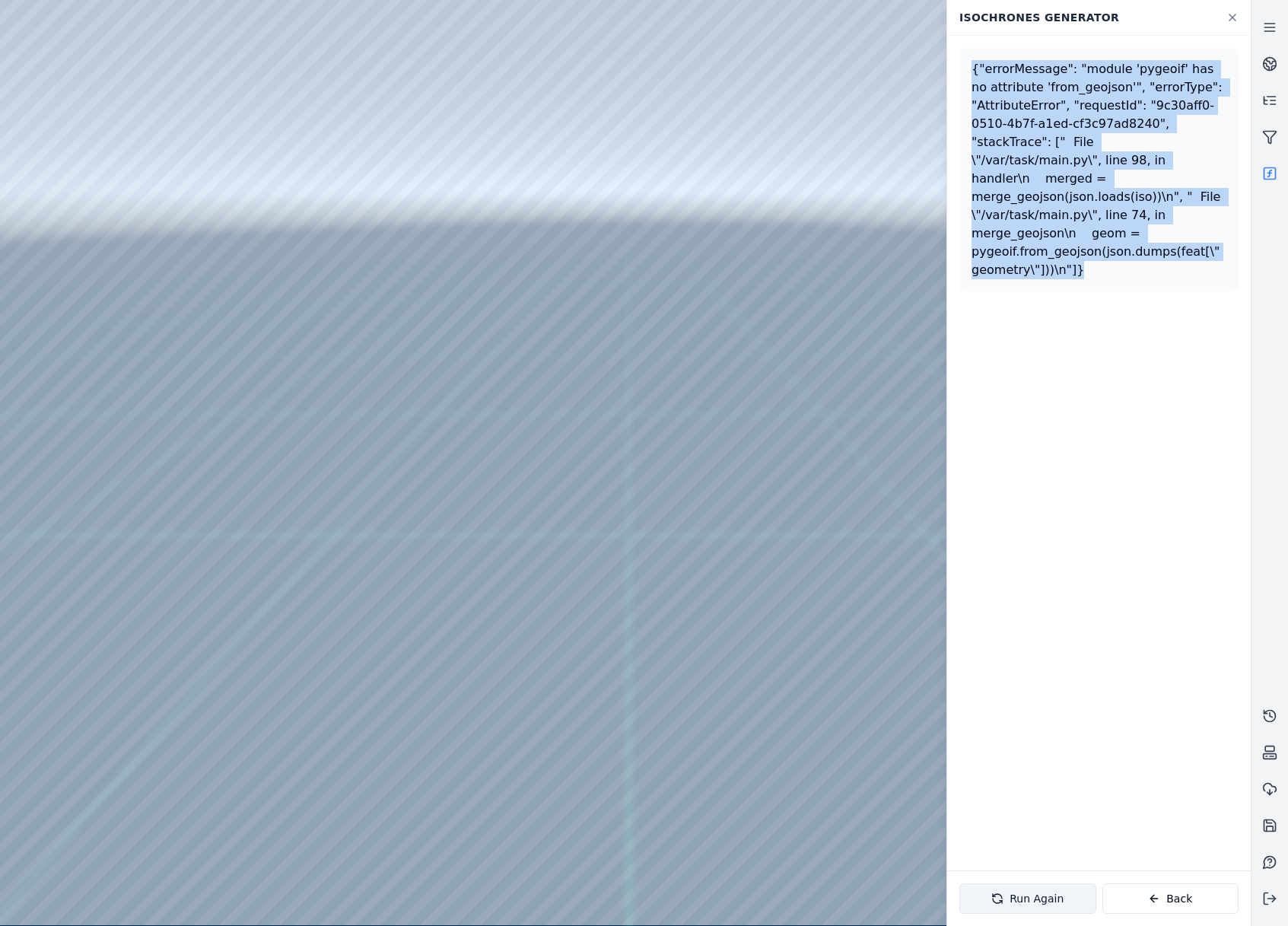
drag, startPoint x: 1041, startPoint y: 246, endPoint x: 968, endPoint y: 69, distance: 191.5
click at [968, 69] on div "{"errorMessage": "module 'pygeoif' has no attribute 'from_geojson'", "errorType…" at bounding box center [1098, 170] width 279 height 243
copy div "{"errorMessage": "module 'pygeoif' has no attribute 'from_geojson'", "errorType…"
click at [1135, 891] on button "Back" at bounding box center [1171, 899] width 137 height 31
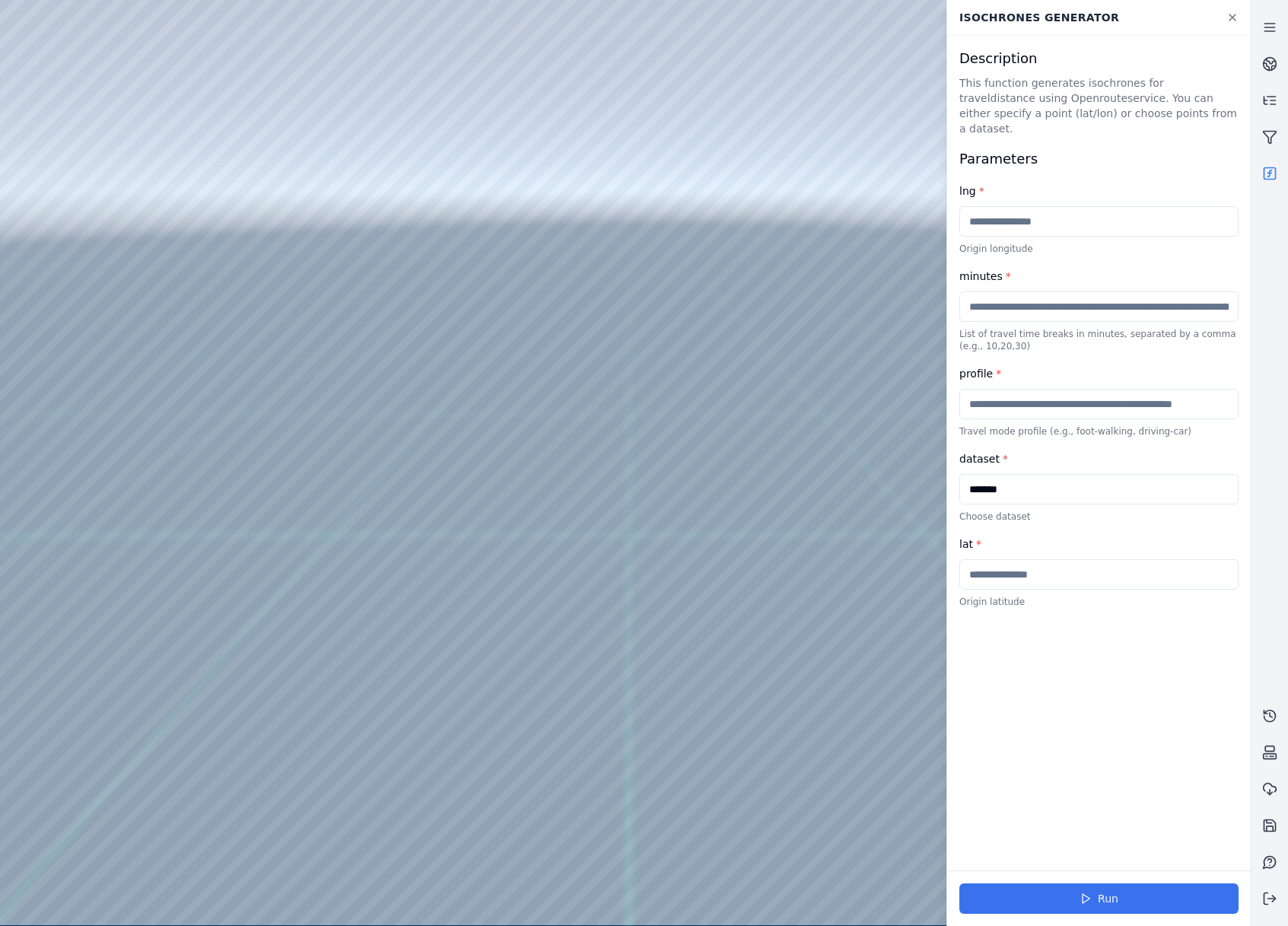
click at [1103, 891] on button "Run" at bounding box center [1098, 899] width 279 height 31
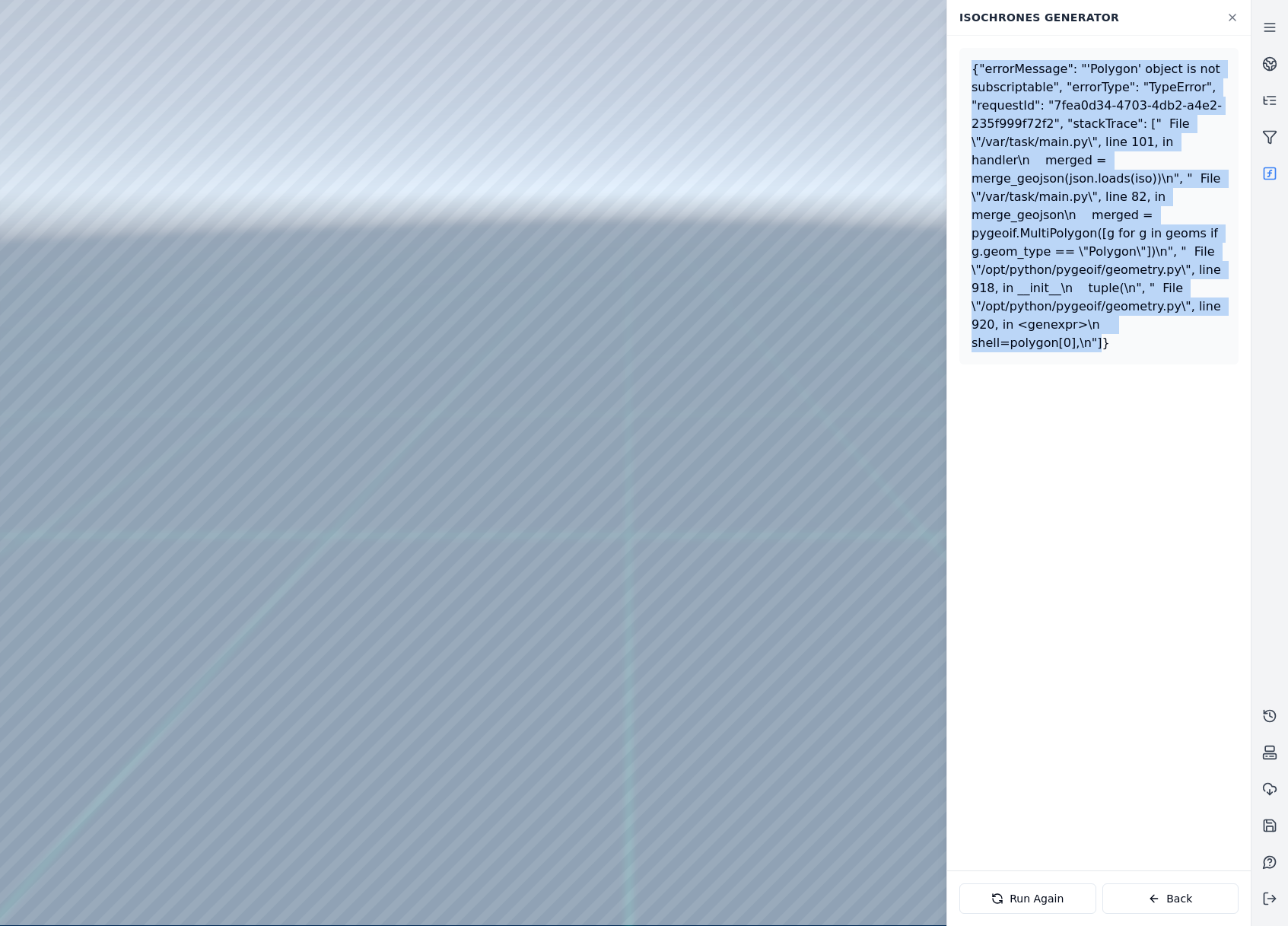
drag, startPoint x: 971, startPoint y: 73, endPoint x: 1184, endPoint y: 318, distance: 324.6
click at [1184, 318] on div "{"errorMessage": "'Polygon' object is not subscriptable", "errorType": "TypeErr…" at bounding box center [1098, 206] width 279 height 317
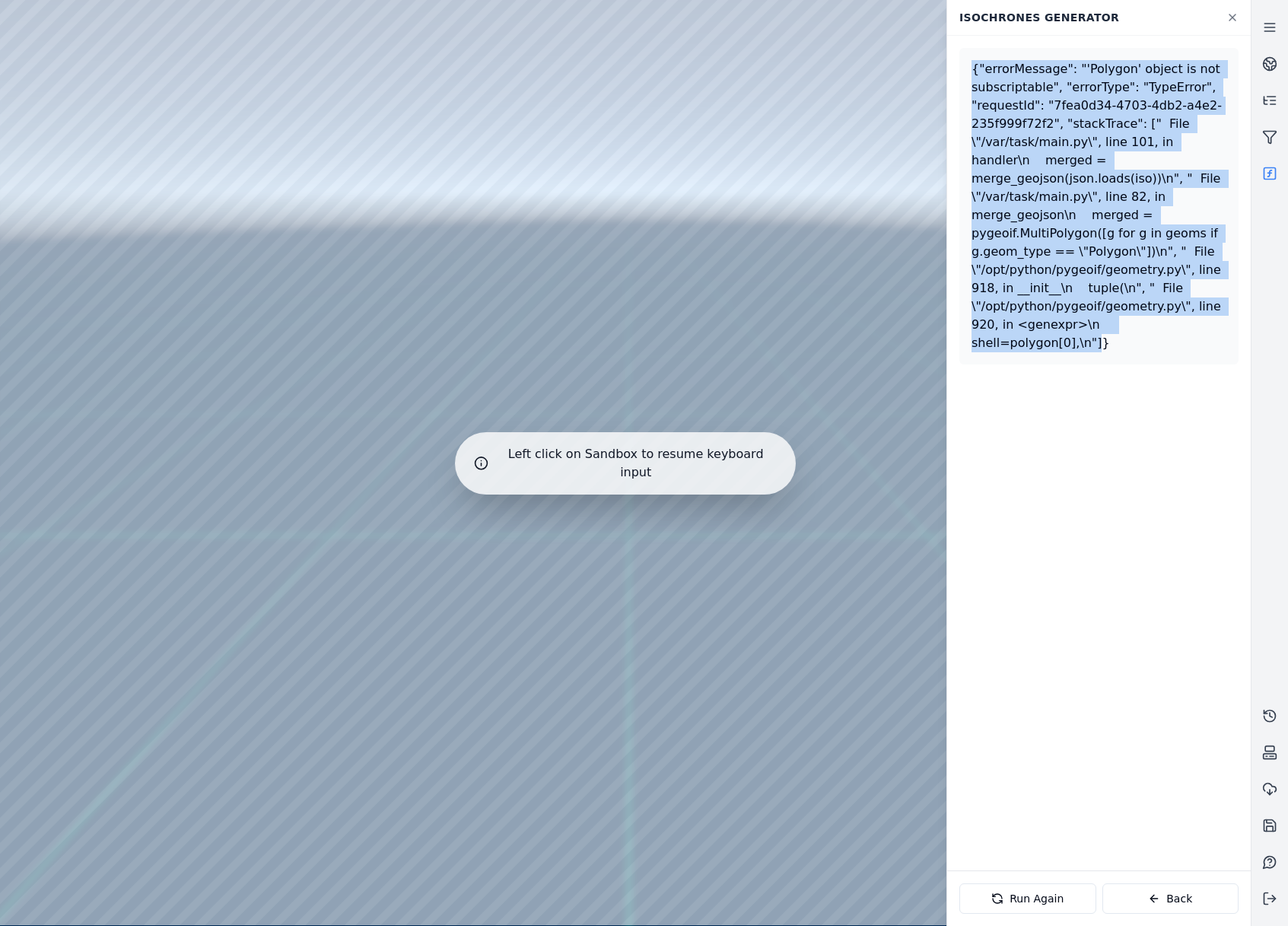
copy div "{"errorMessage": "'Polygon' object is not subscriptable", "errorType": "TypeErr…"
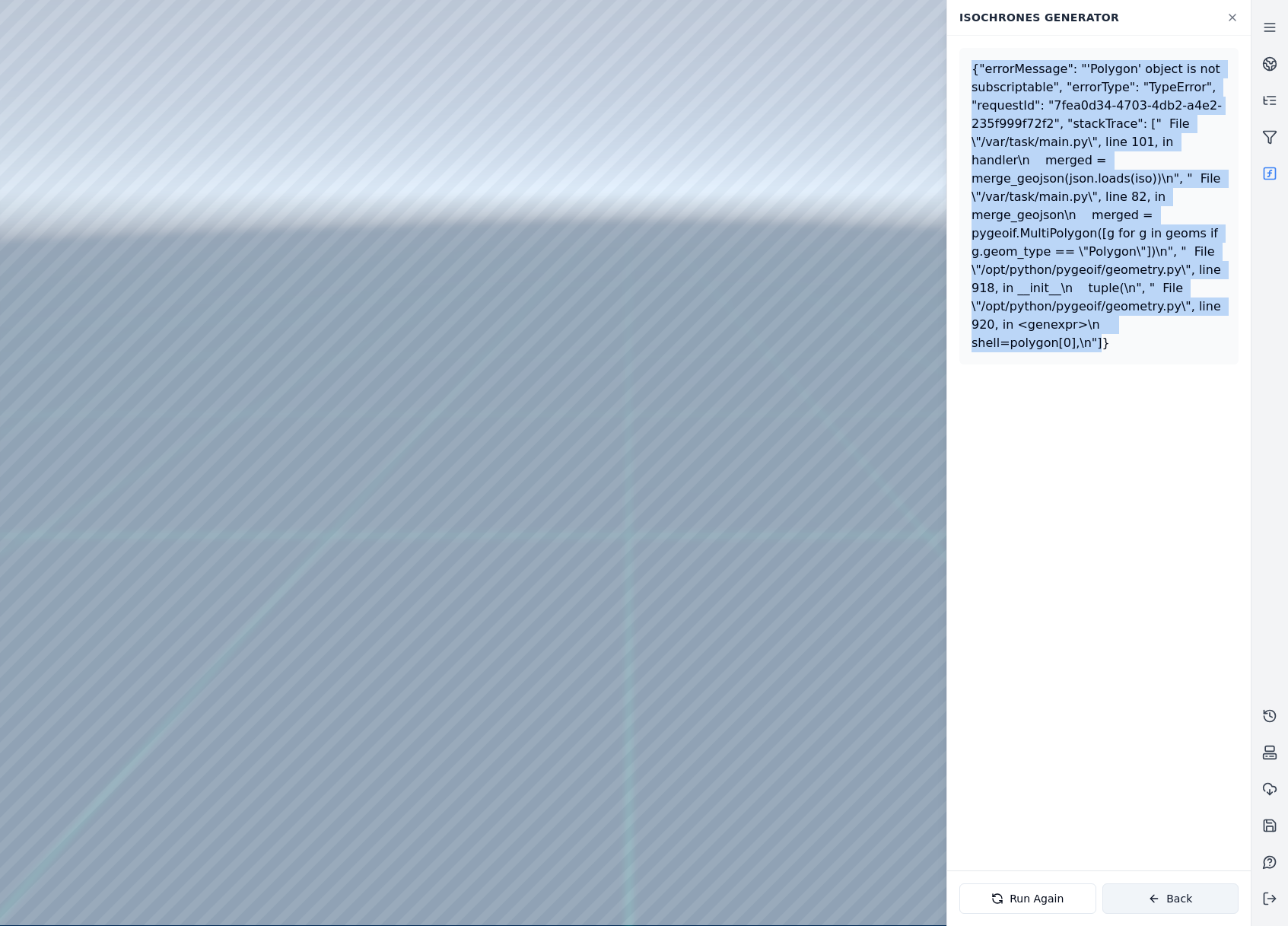
click at [1159, 898] on icon at bounding box center [1154, 898] width 12 height 12
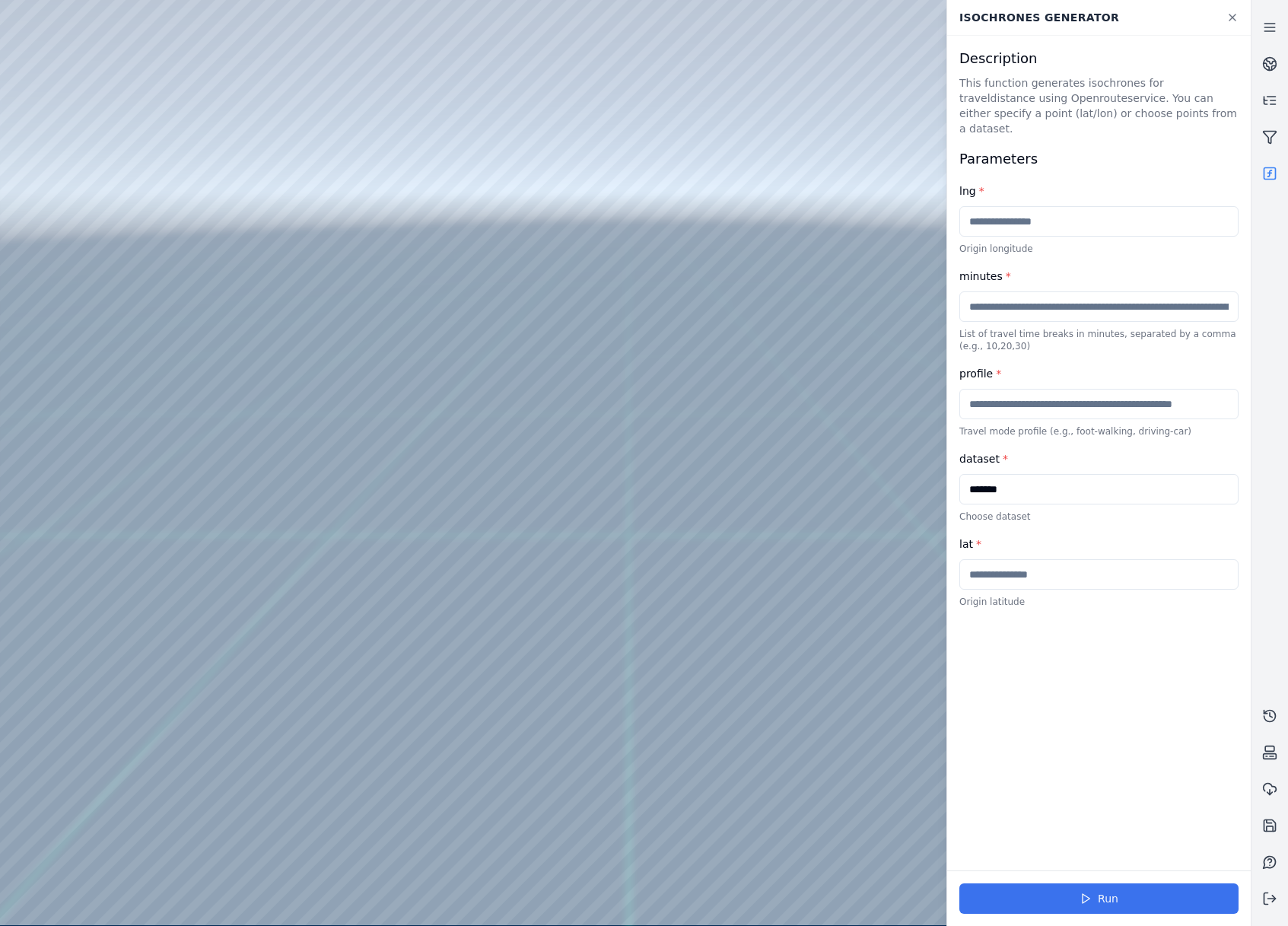
click at [1097, 894] on button "Run" at bounding box center [1098, 899] width 279 height 31
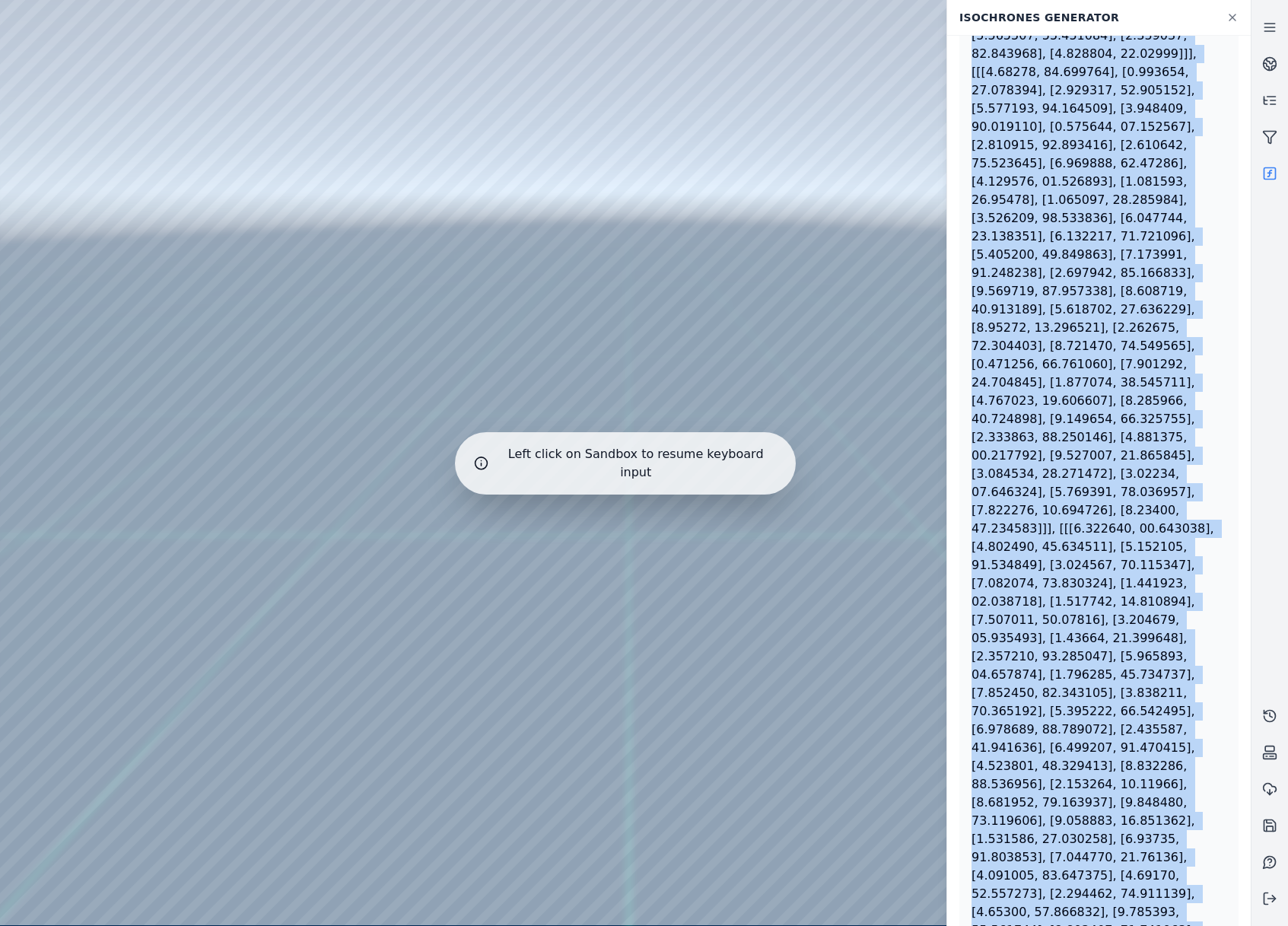
scroll to position [620, 0]
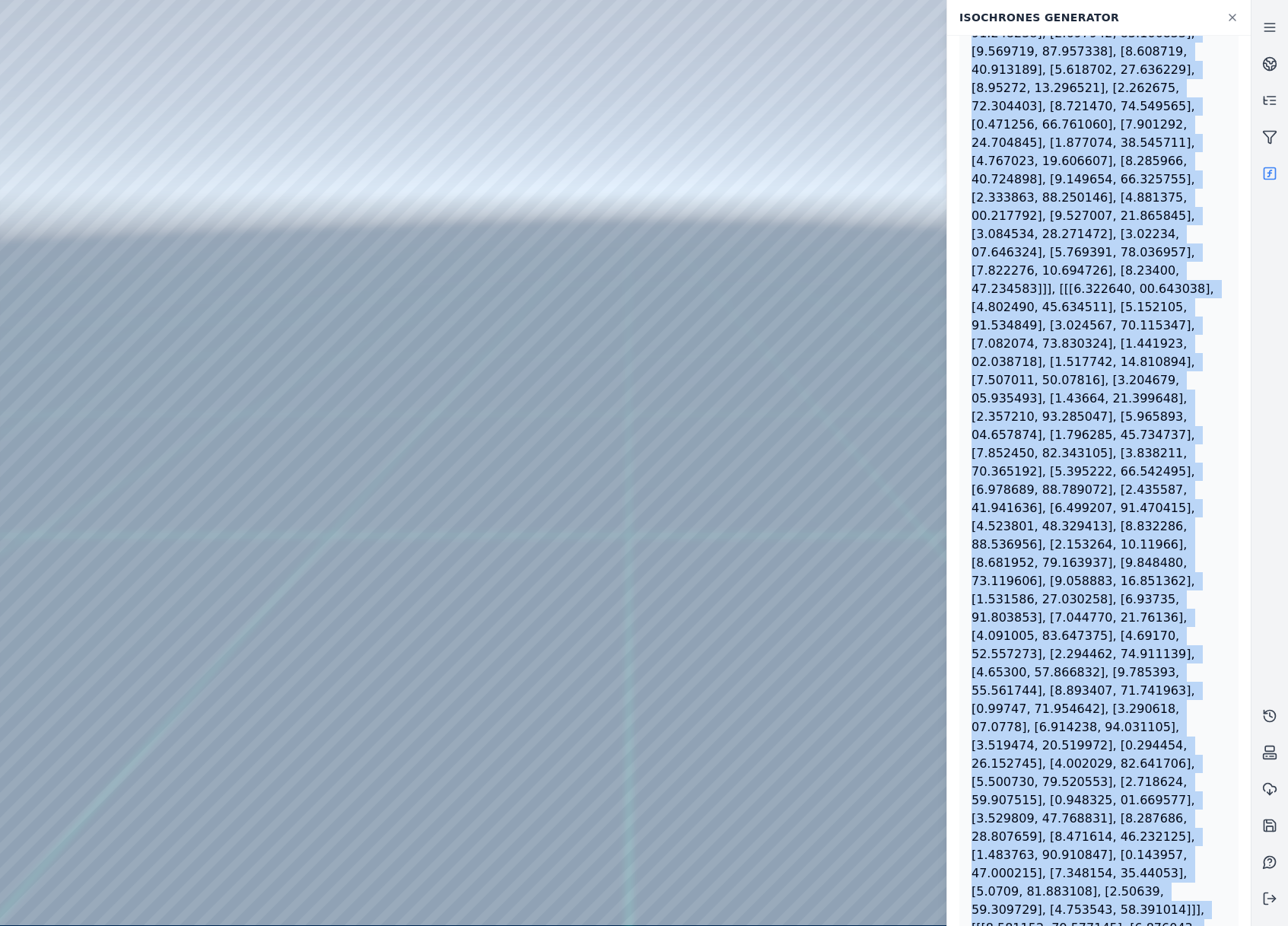
drag, startPoint x: 971, startPoint y: 71, endPoint x: 1201, endPoint y: 836, distance: 798.8
click at [1201, 836] on div at bounding box center [1099, 371] width 254 height 1862
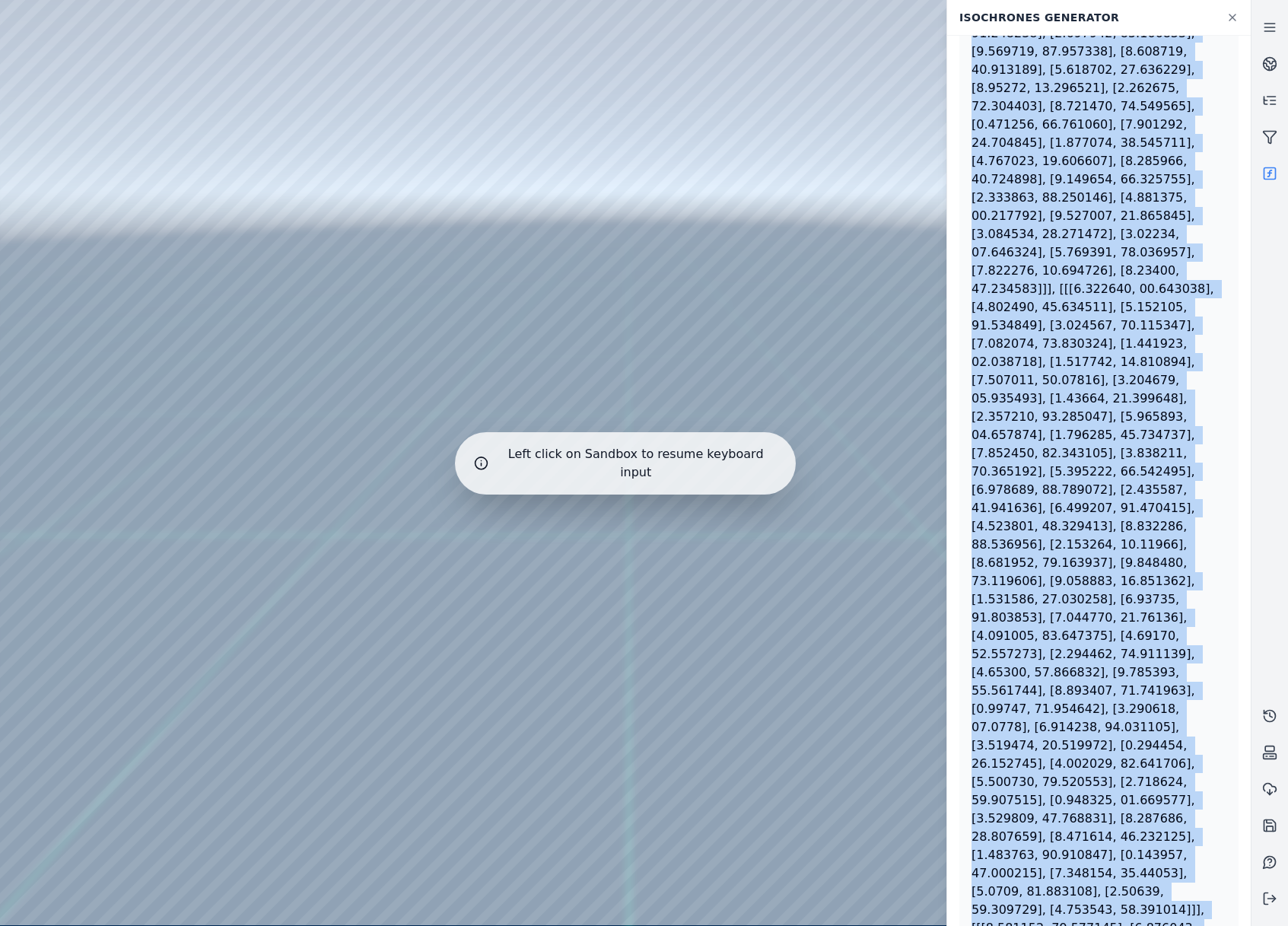
copy div "{"type": "FeatureCollection", "features": [{"type": "Feature", "geometry": {"ty…"
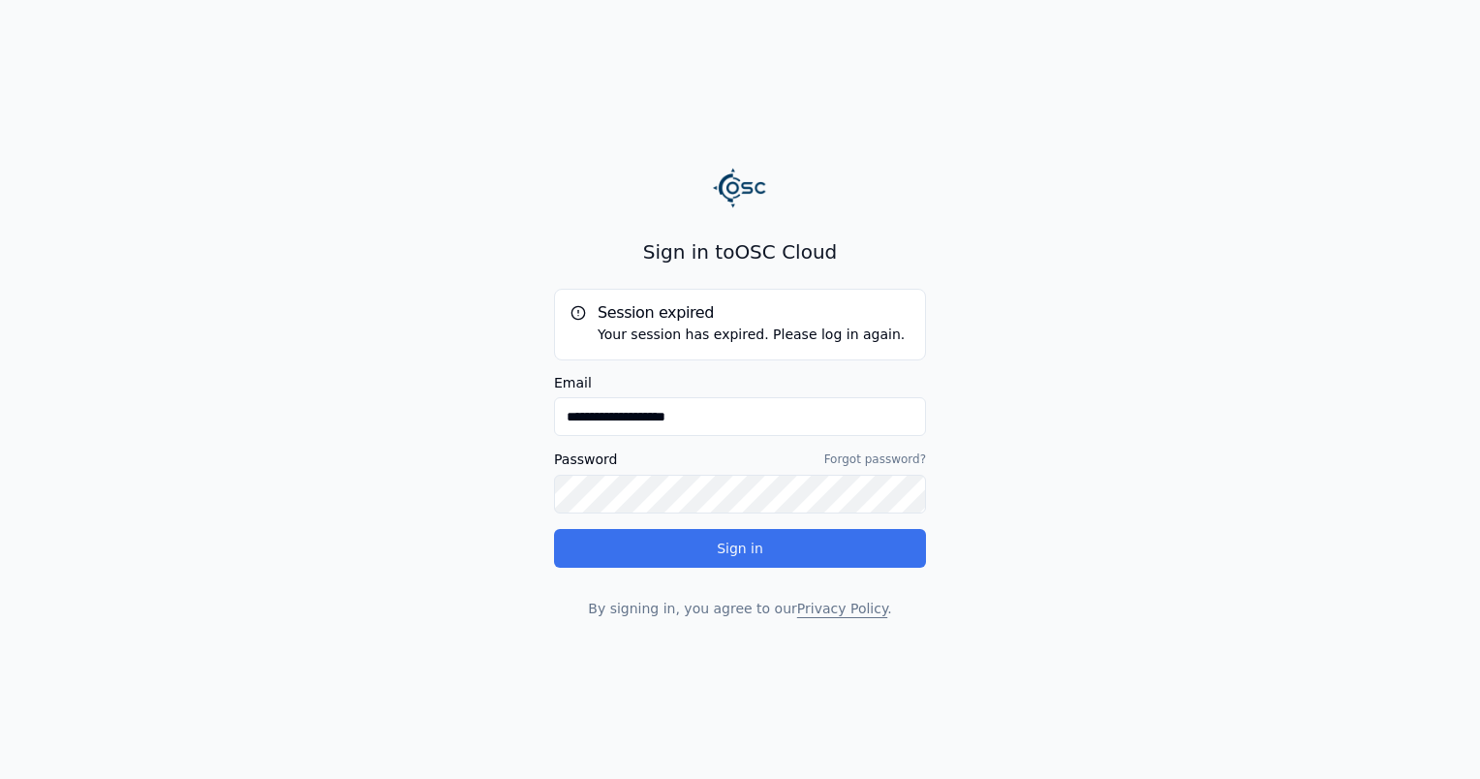
click at [813, 545] on button "Sign in" at bounding box center [740, 548] width 372 height 39
